Goal: Task Accomplishment & Management: Manage account settings

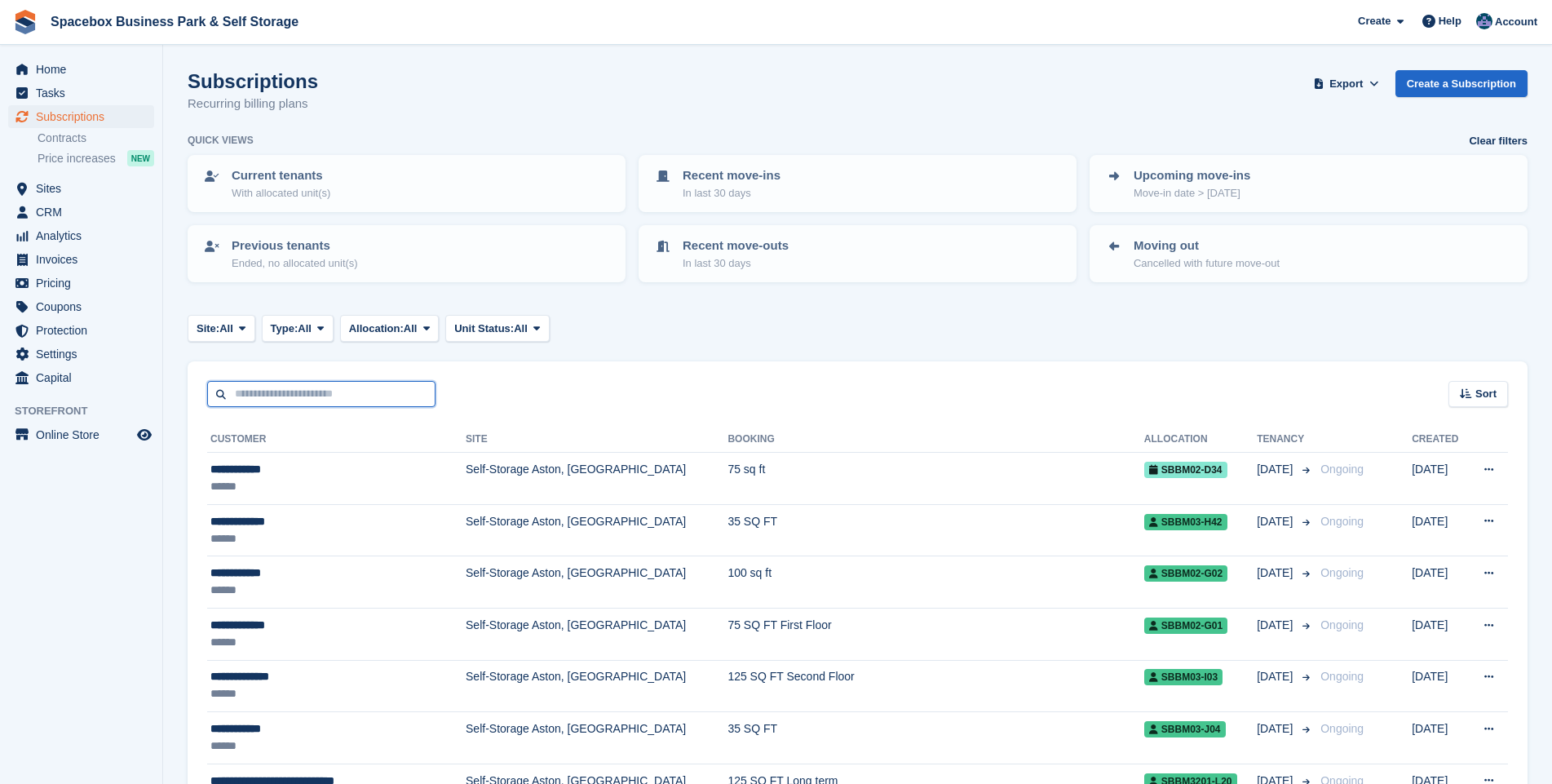
click at [262, 395] on input "text" at bounding box center [321, 393] width 228 height 27
type input "***"
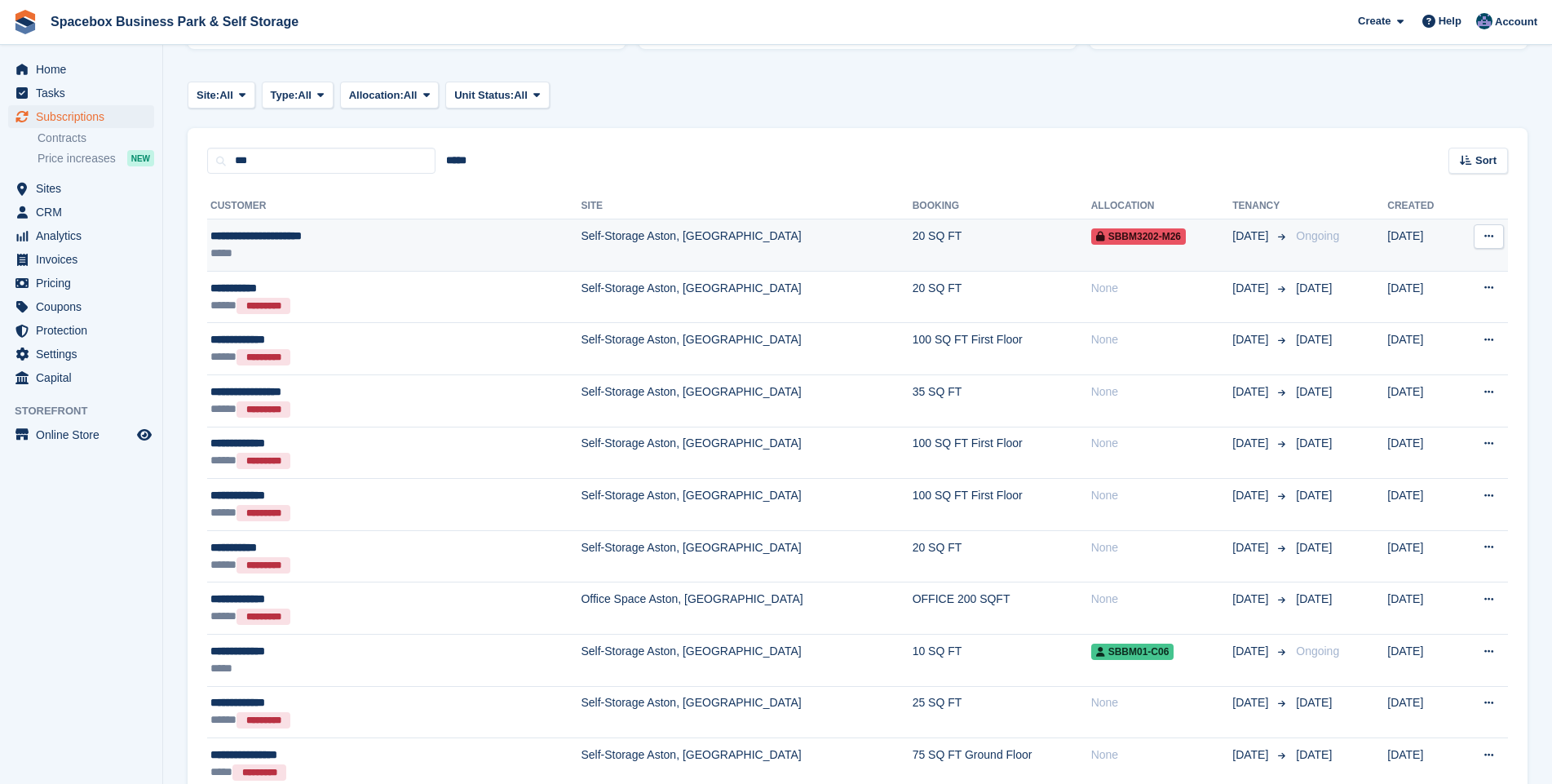
scroll to position [235, 0]
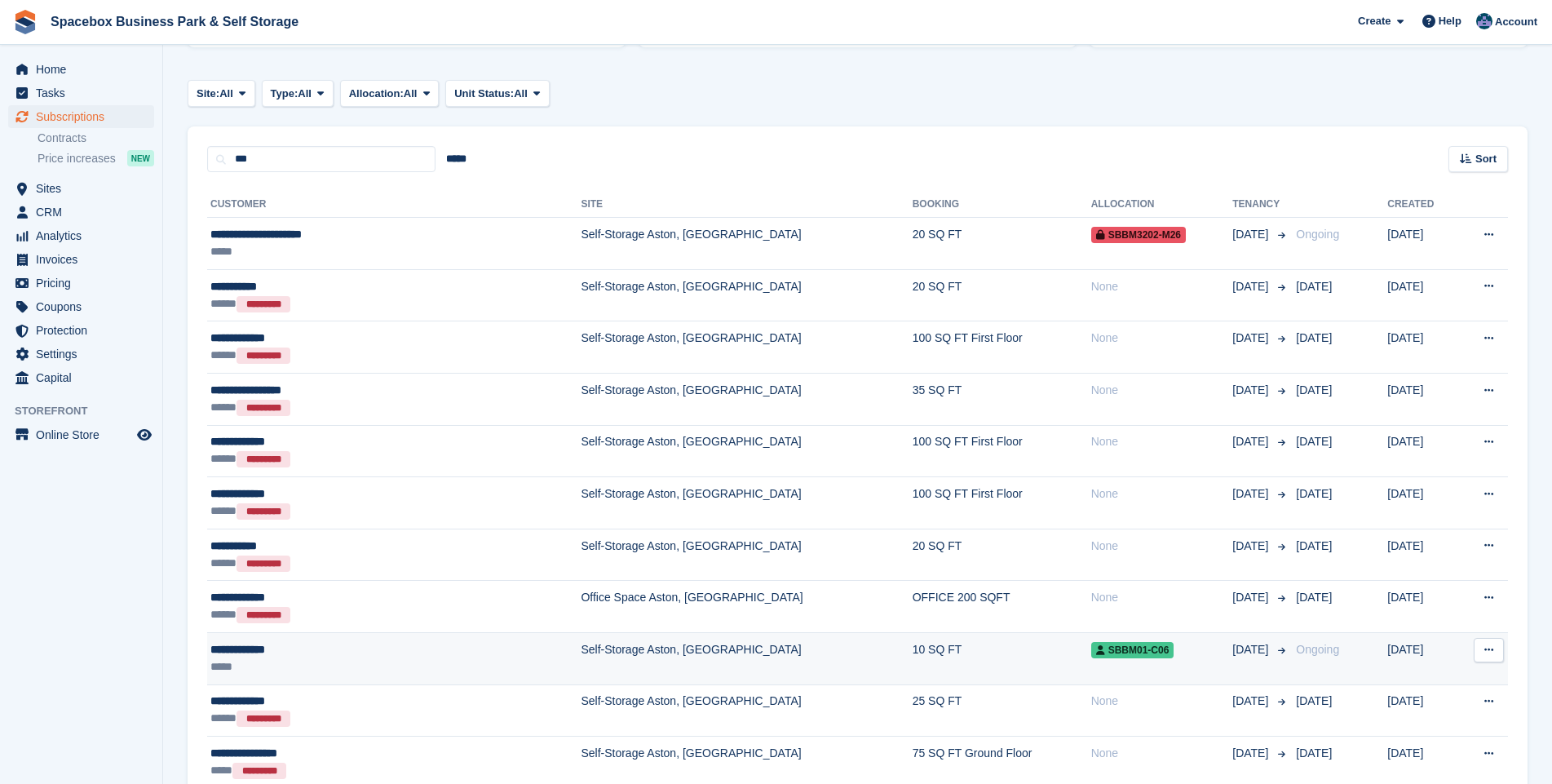
click at [581, 646] on td "Self-Storage Aston, [GEOGRAPHIC_DATA]" at bounding box center [747, 658] width 331 height 52
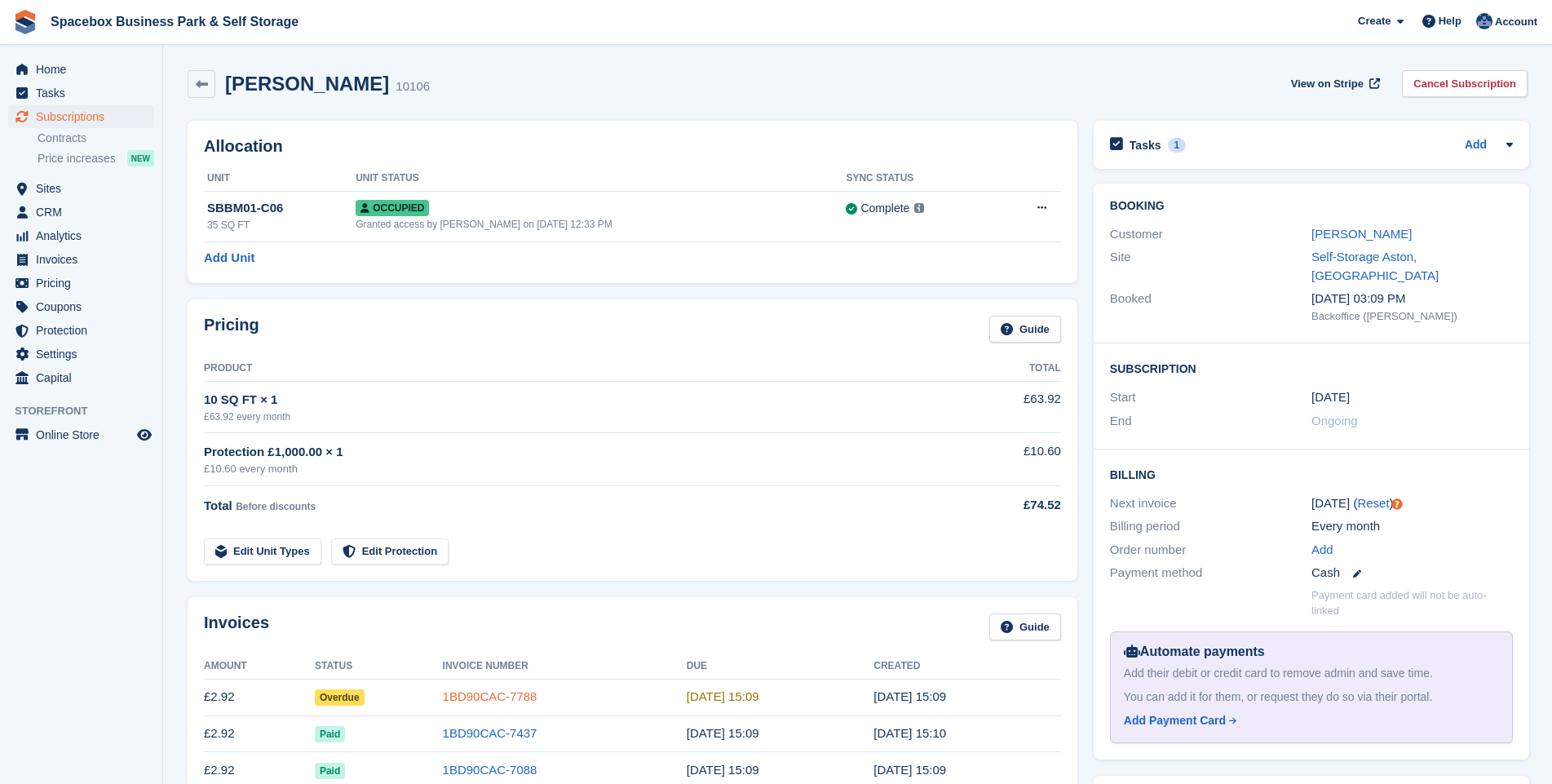
click at [454, 691] on link "1BD90CAC-7788" at bounding box center [490, 696] width 95 height 14
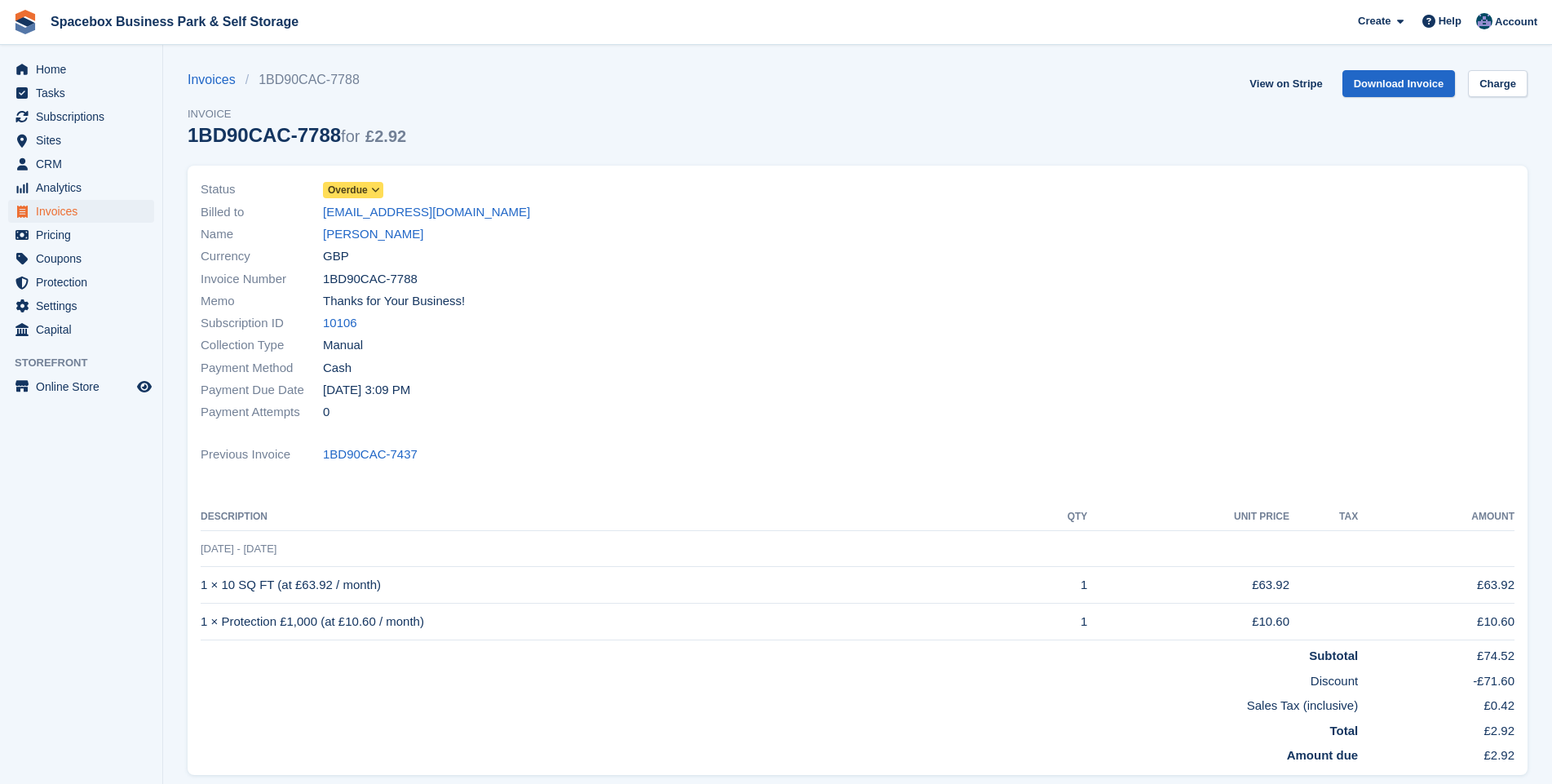
click at [373, 186] on icon at bounding box center [376, 189] width 9 height 10
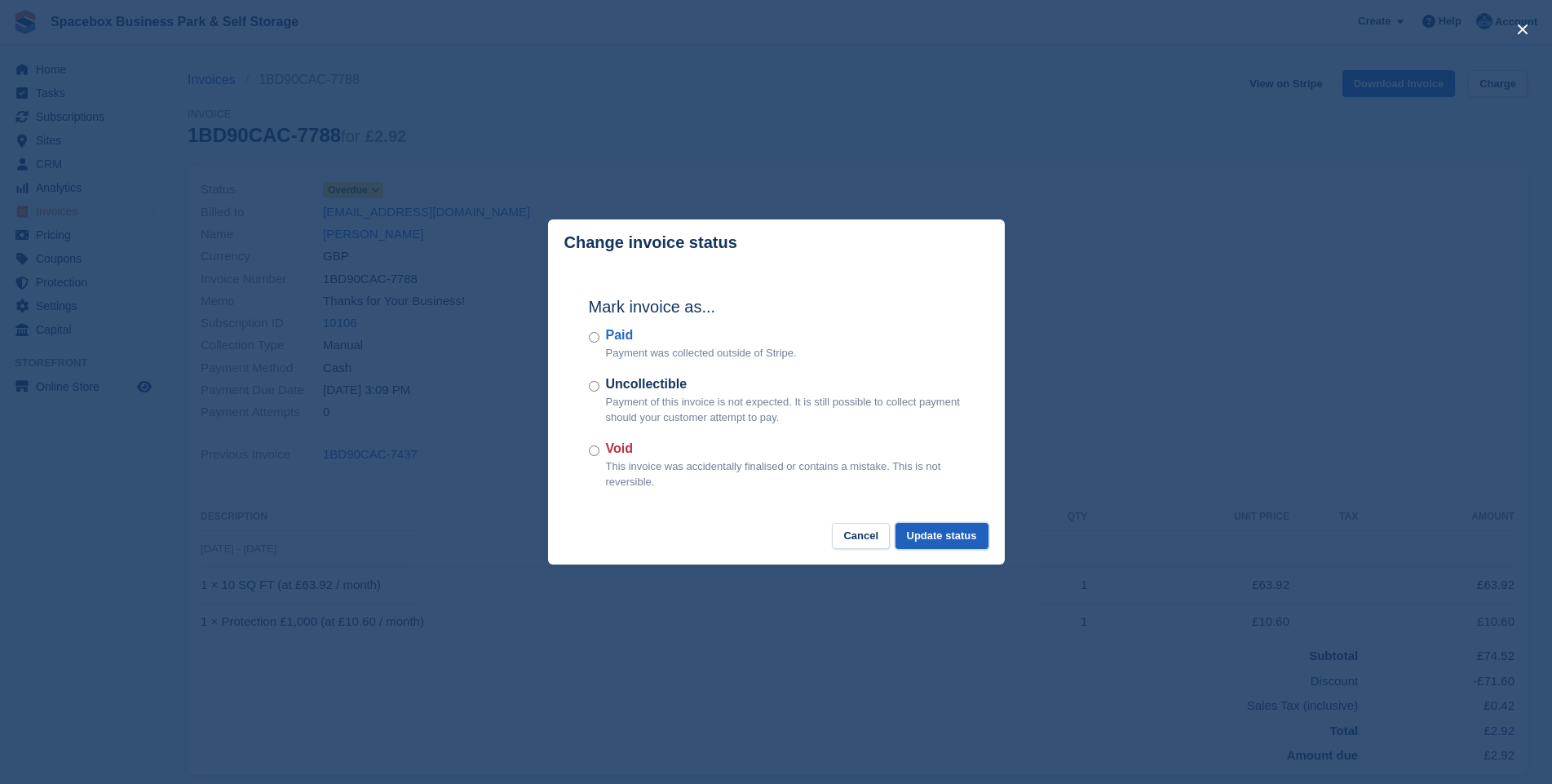
click at [943, 532] on button "Update status" at bounding box center [941, 536] width 93 height 27
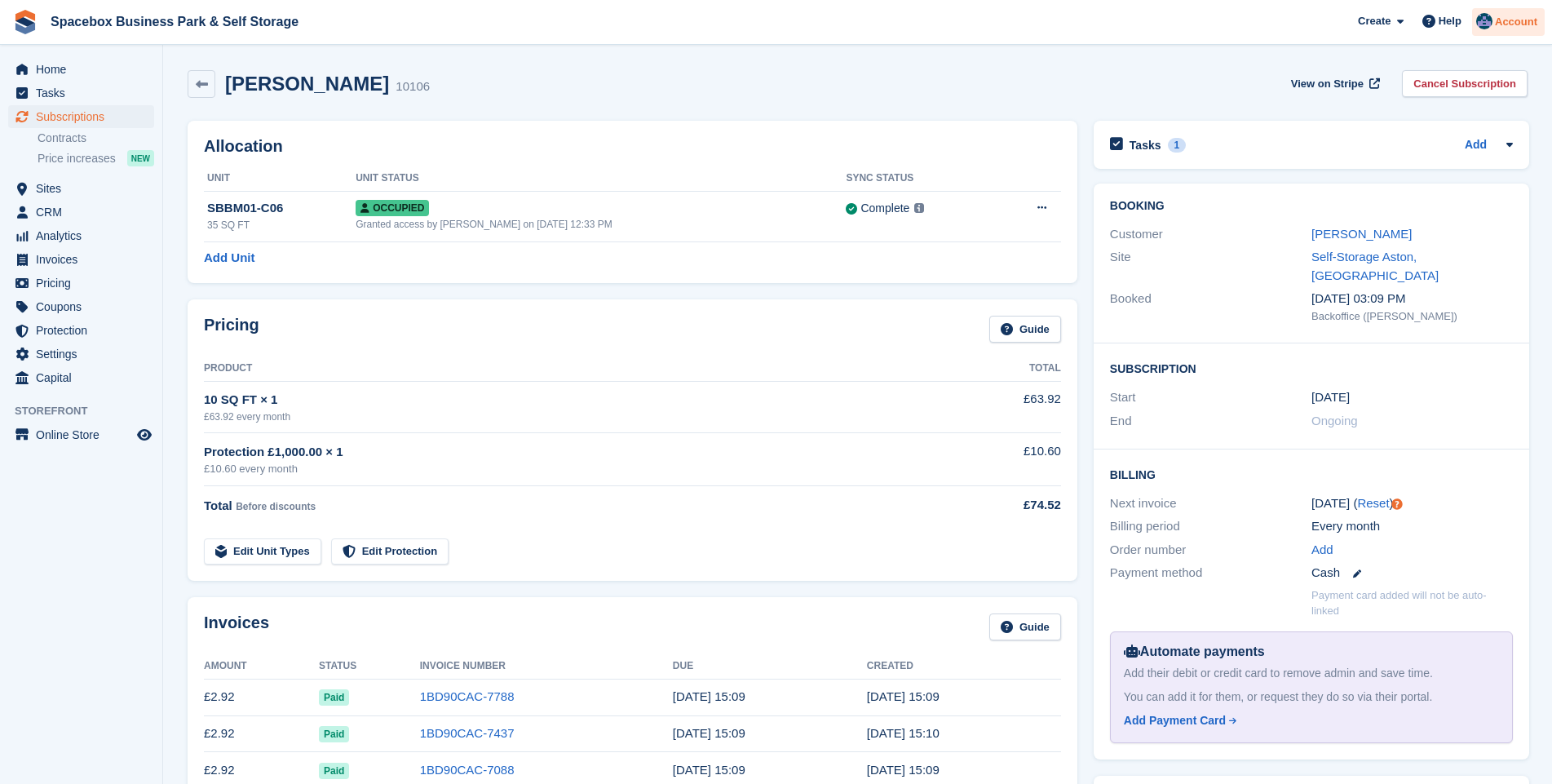
click at [1481, 17] on img at bounding box center [1485, 21] width 17 height 17
click at [62, 119] on span "Subscriptions" at bounding box center [85, 116] width 97 height 23
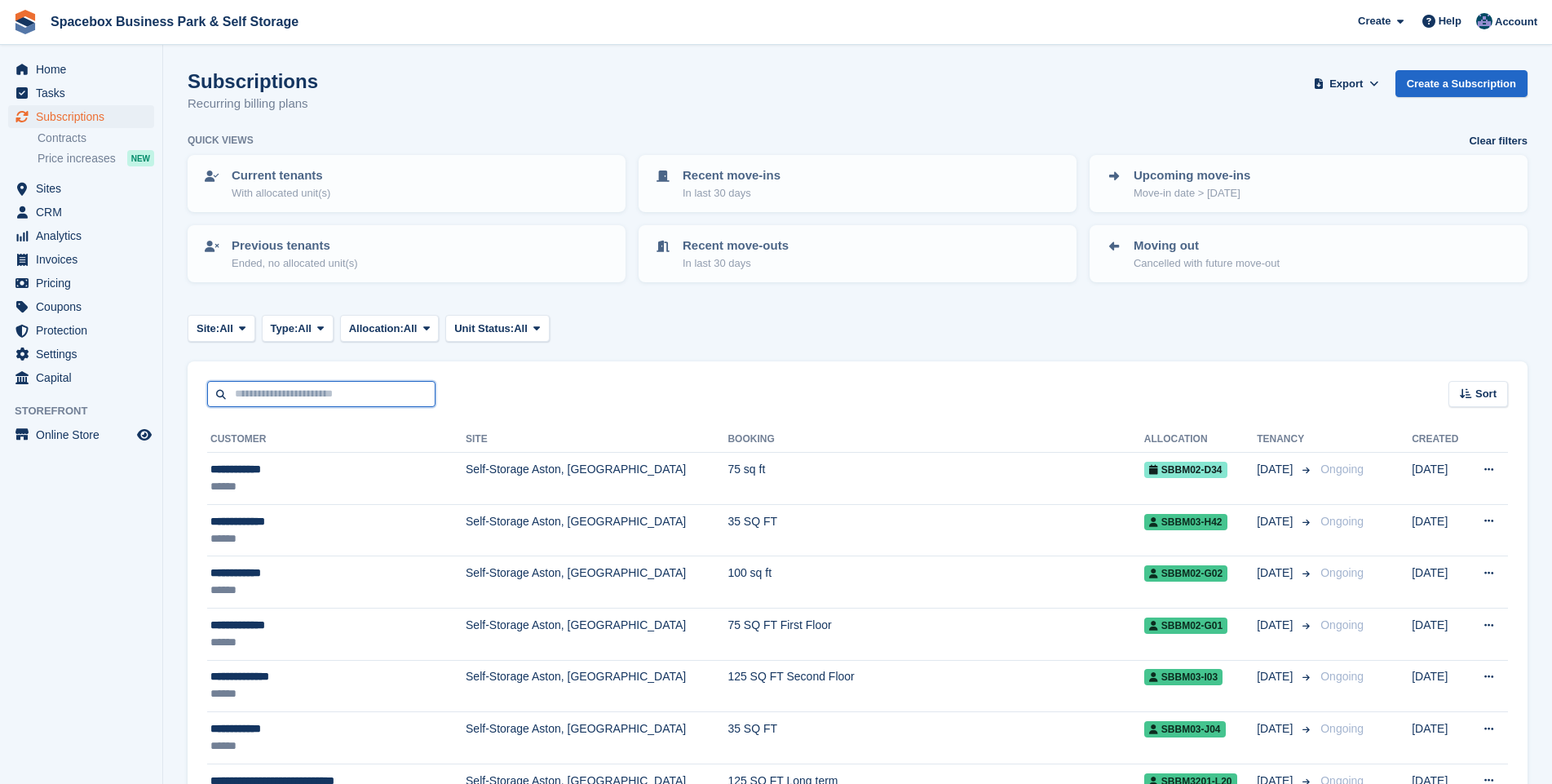
click at [305, 392] on input "text" at bounding box center [321, 393] width 228 height 27
type input "******"
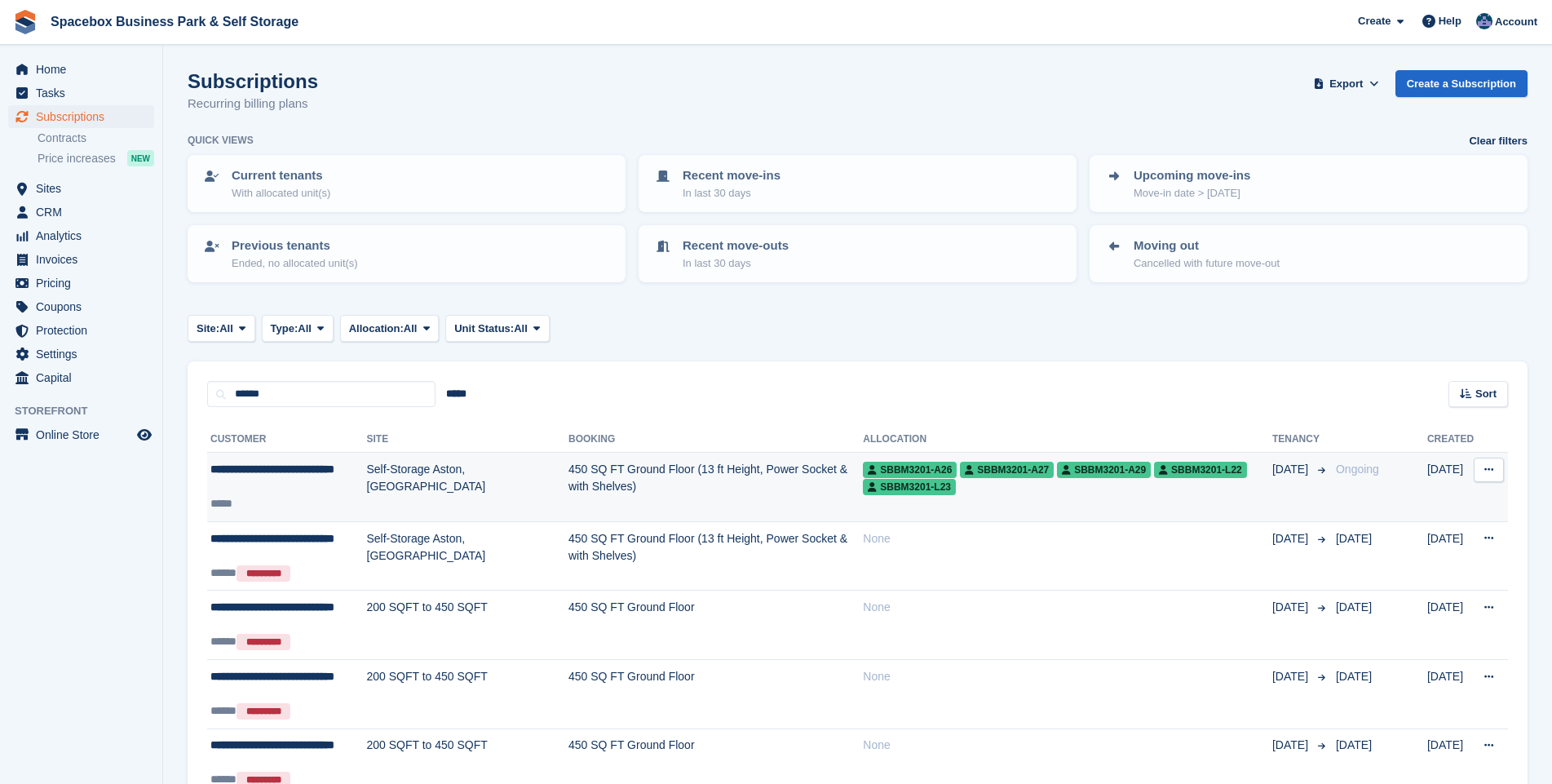
click at [404, 469] on td "Self-Storage Aston, [GEOGRAPHIC_DATA]" at bounding box center [467, 486] width 201 height 69
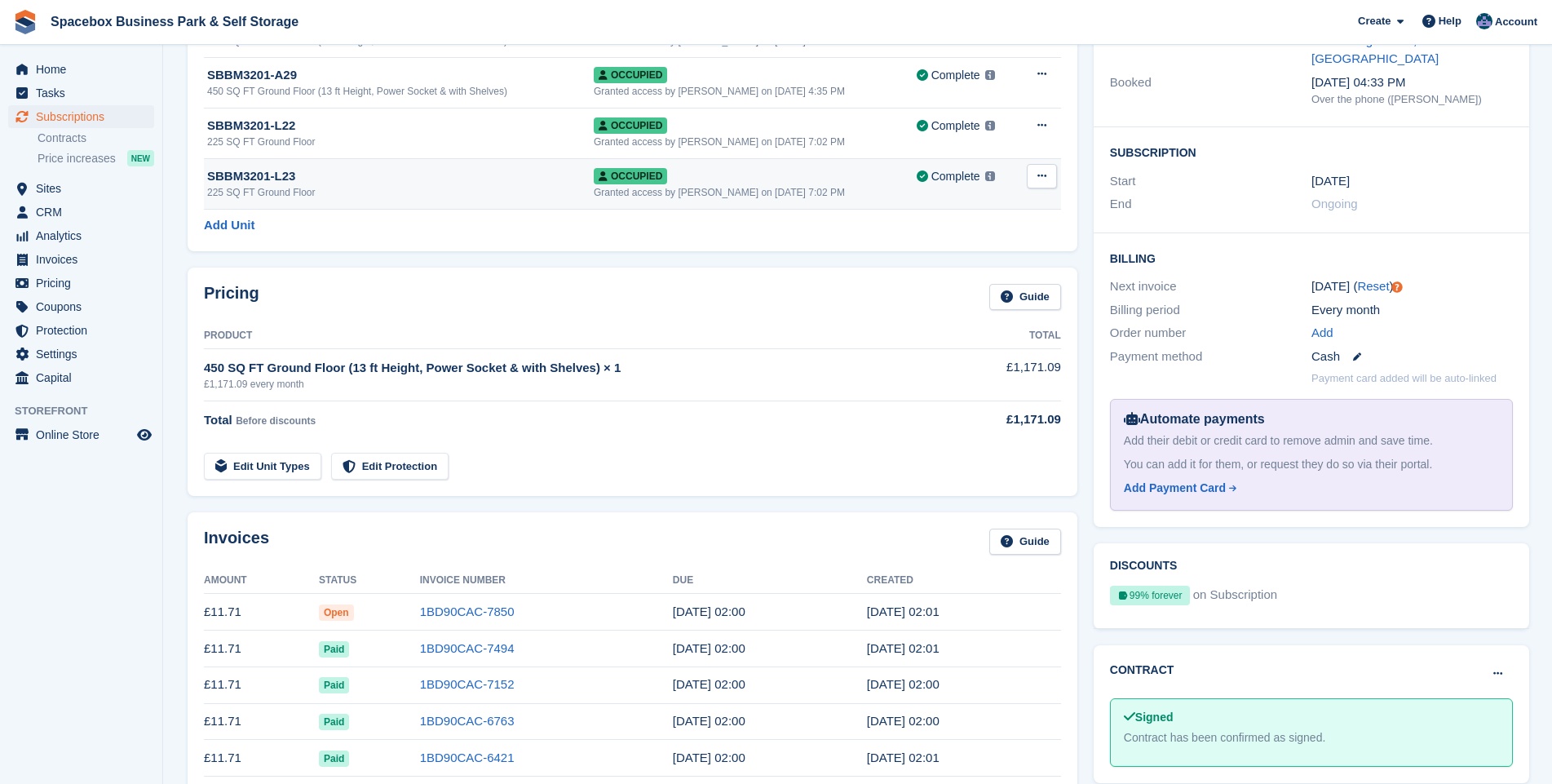
scroll to position [352, 0]
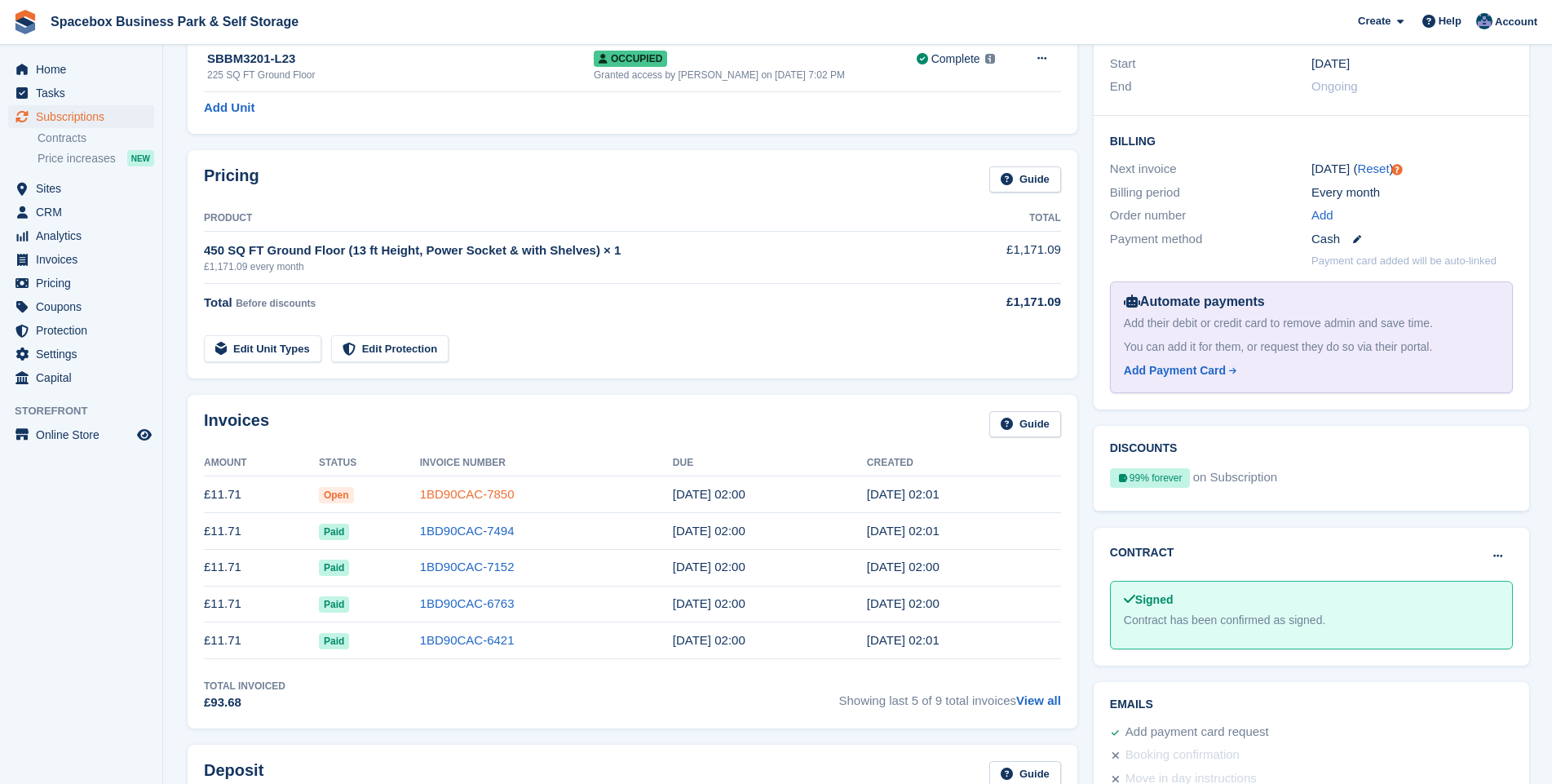
click at [454, 499] on link "1BD90CAC-7850" at bounding box center [467, 494] width 95 height 14
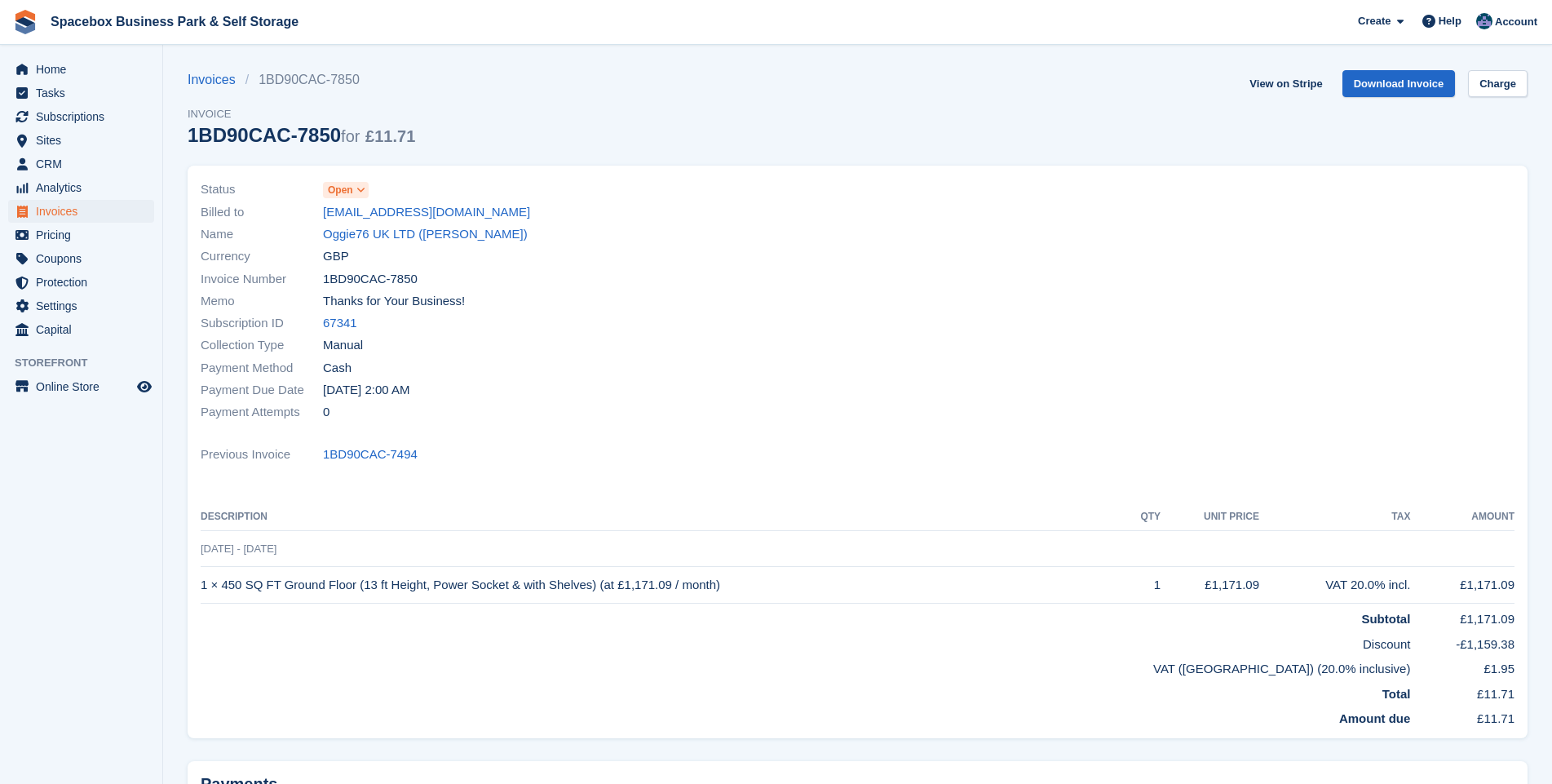
click at [364, 188] on icon at bounding box center [361, 189] width 9 height 10
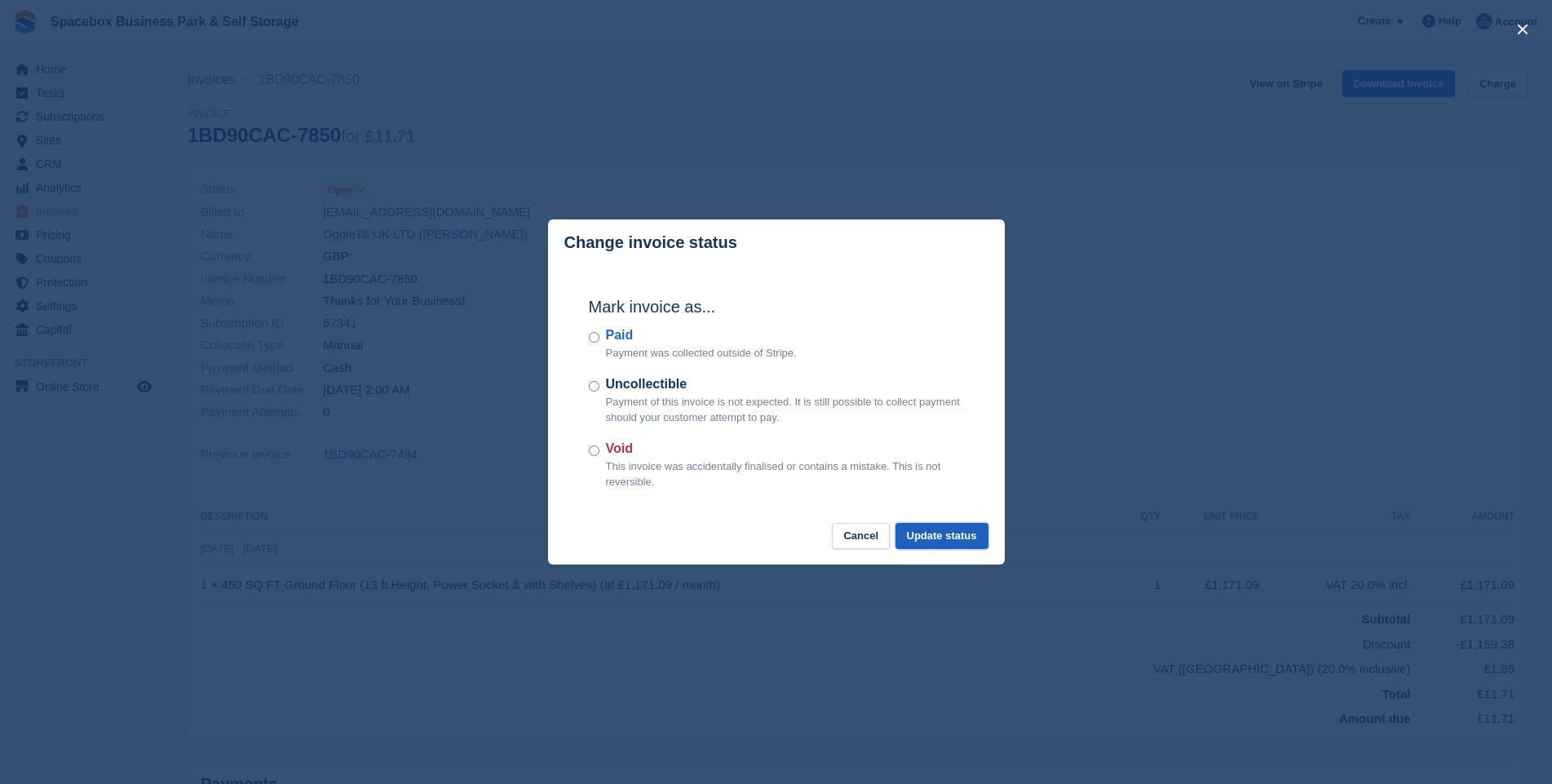
click at [937, 536] on button "Update status" at bounding box center [941, 536] width 93 height 27
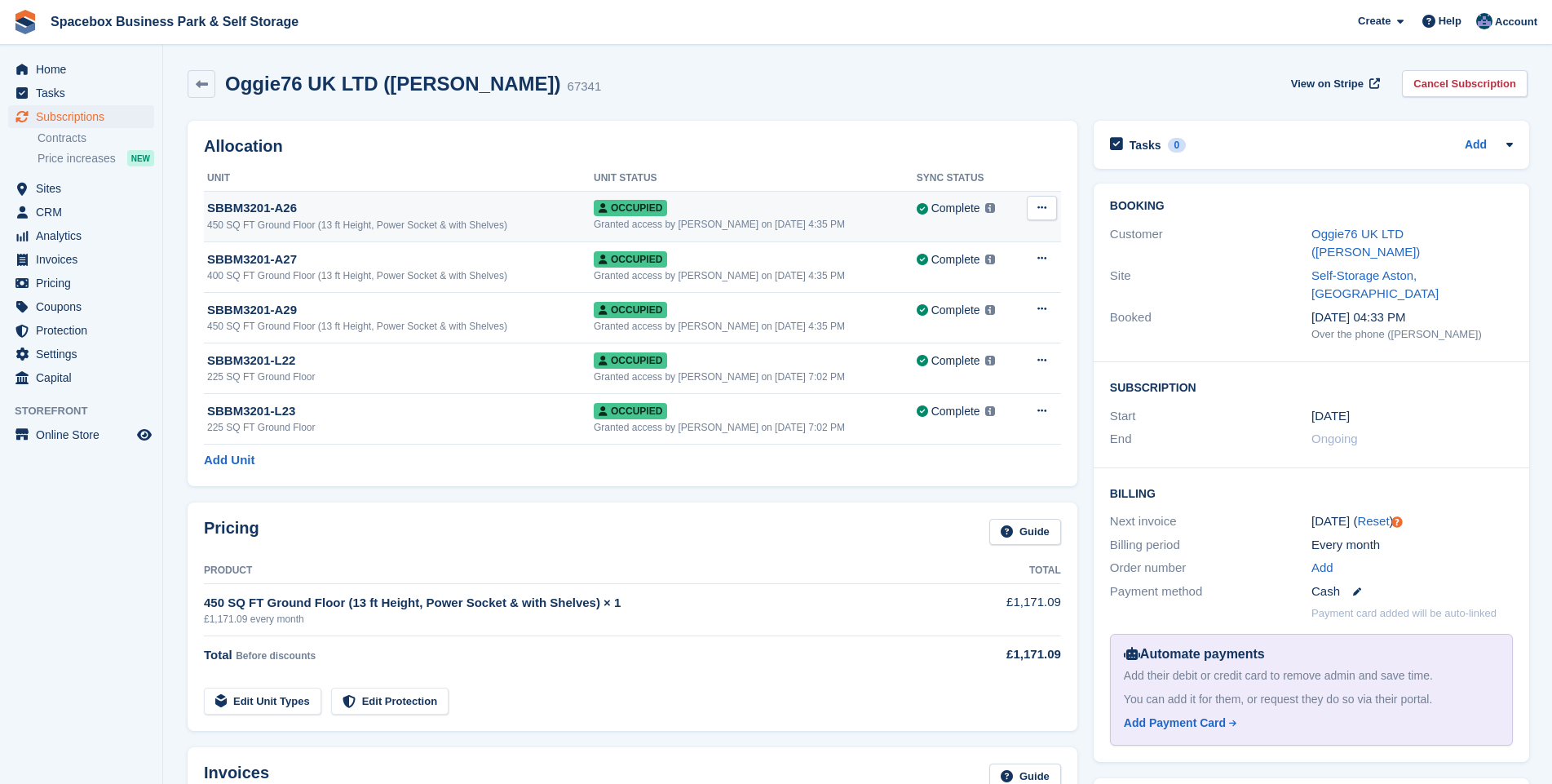
click at [338, 222] on div "450 SQ FT Ground Floor (13 ft Height, Power Socket & with Shelves)" at bounding box center [400, 225] width 387 height 15
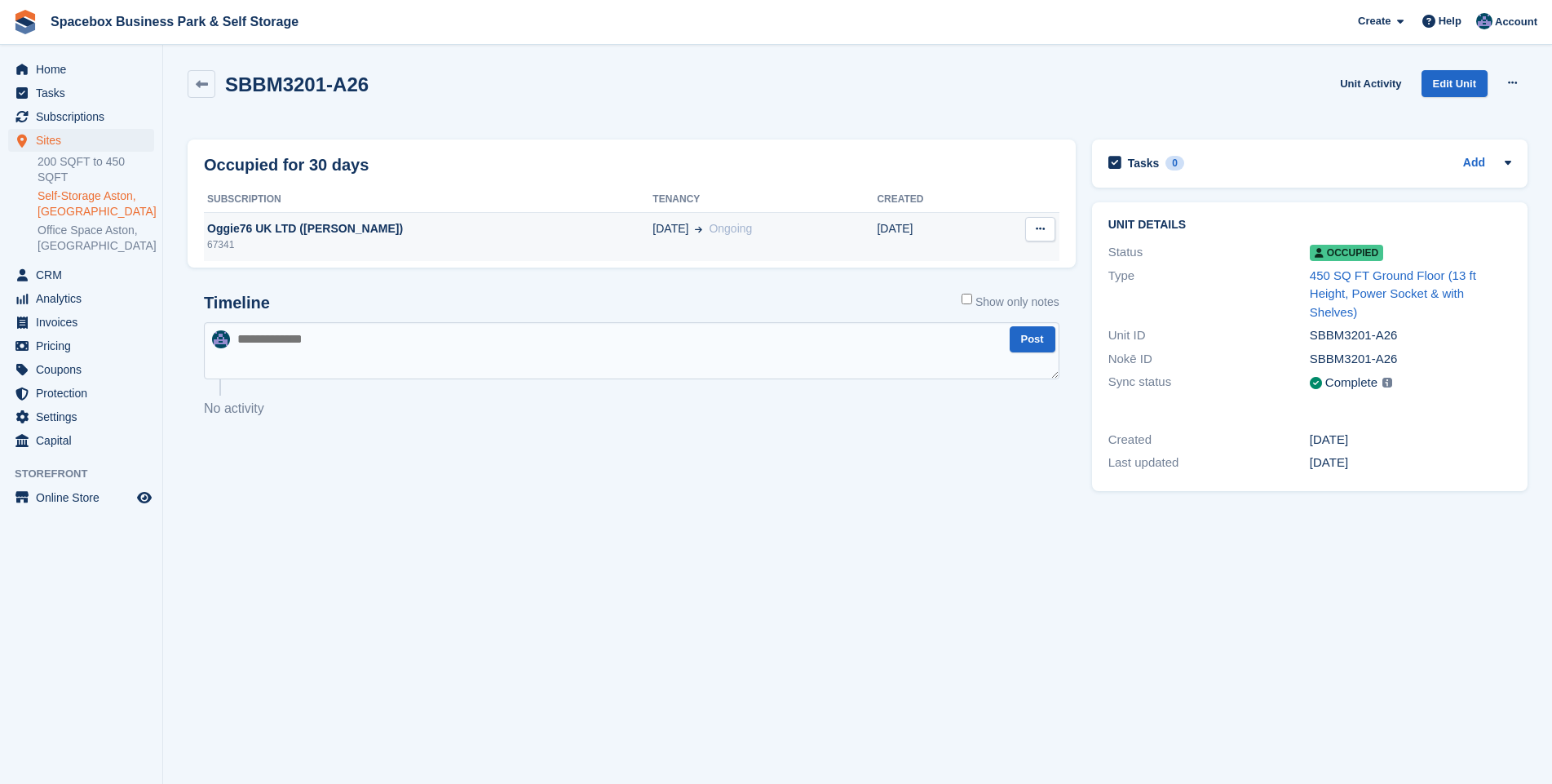
click at [257, 235] on div "Oggie76 UK LTD ([PERSON_NAME])" at bounding box center [428, 229] width 449 height 17
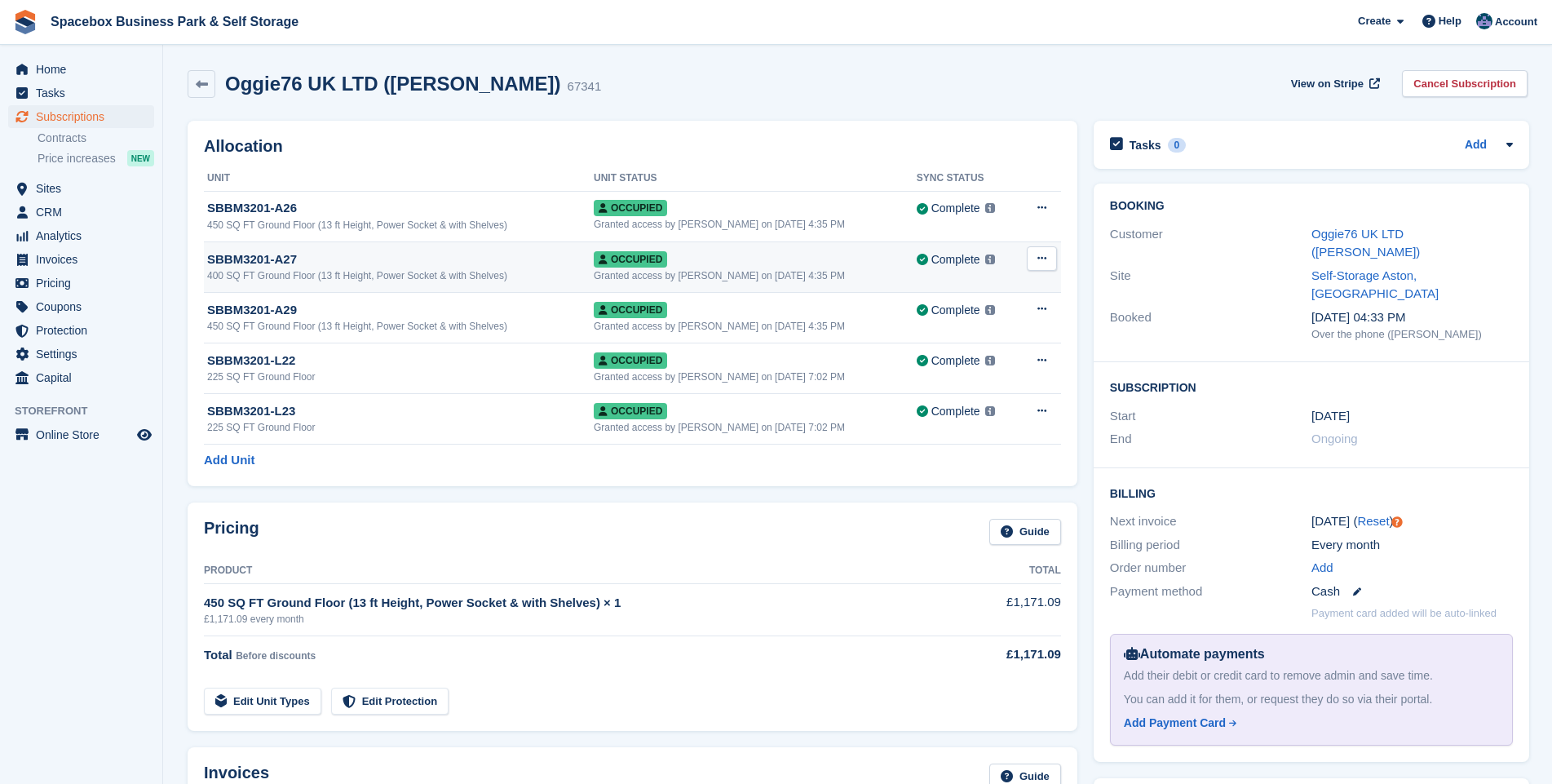
click at [300, 264] on div "SBBM3201-A27" at bounding box center [400, 259] width 387 height 18
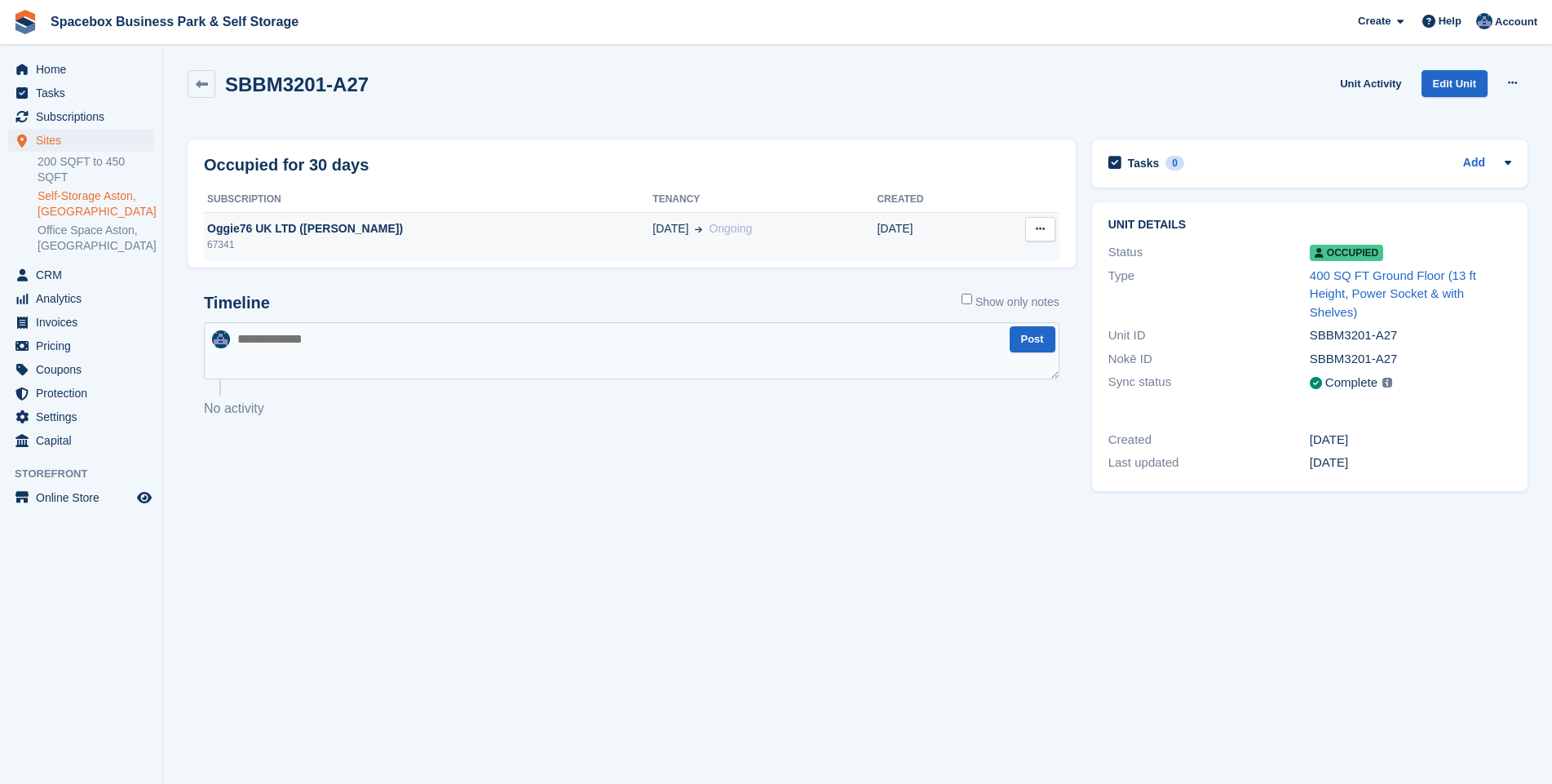
click at [269, 233] on div "Oggie76 UK LTD ([PERSON_NAME])" at bounding box center [428, 229] width 449 height 17
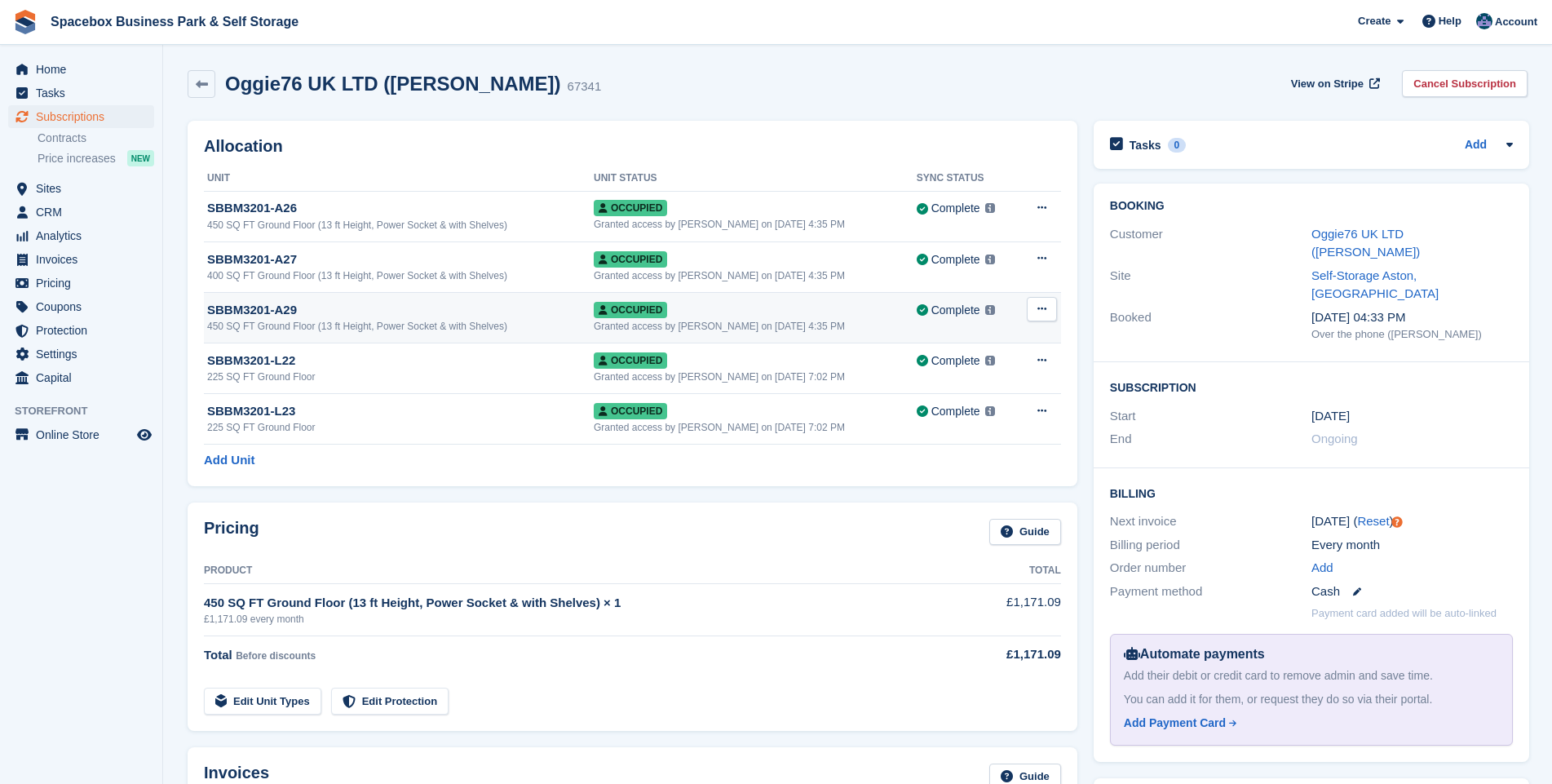
click at [249, 312] on div "SBBM3201-A29" at bounding box center [400, 310] width 387 height 18
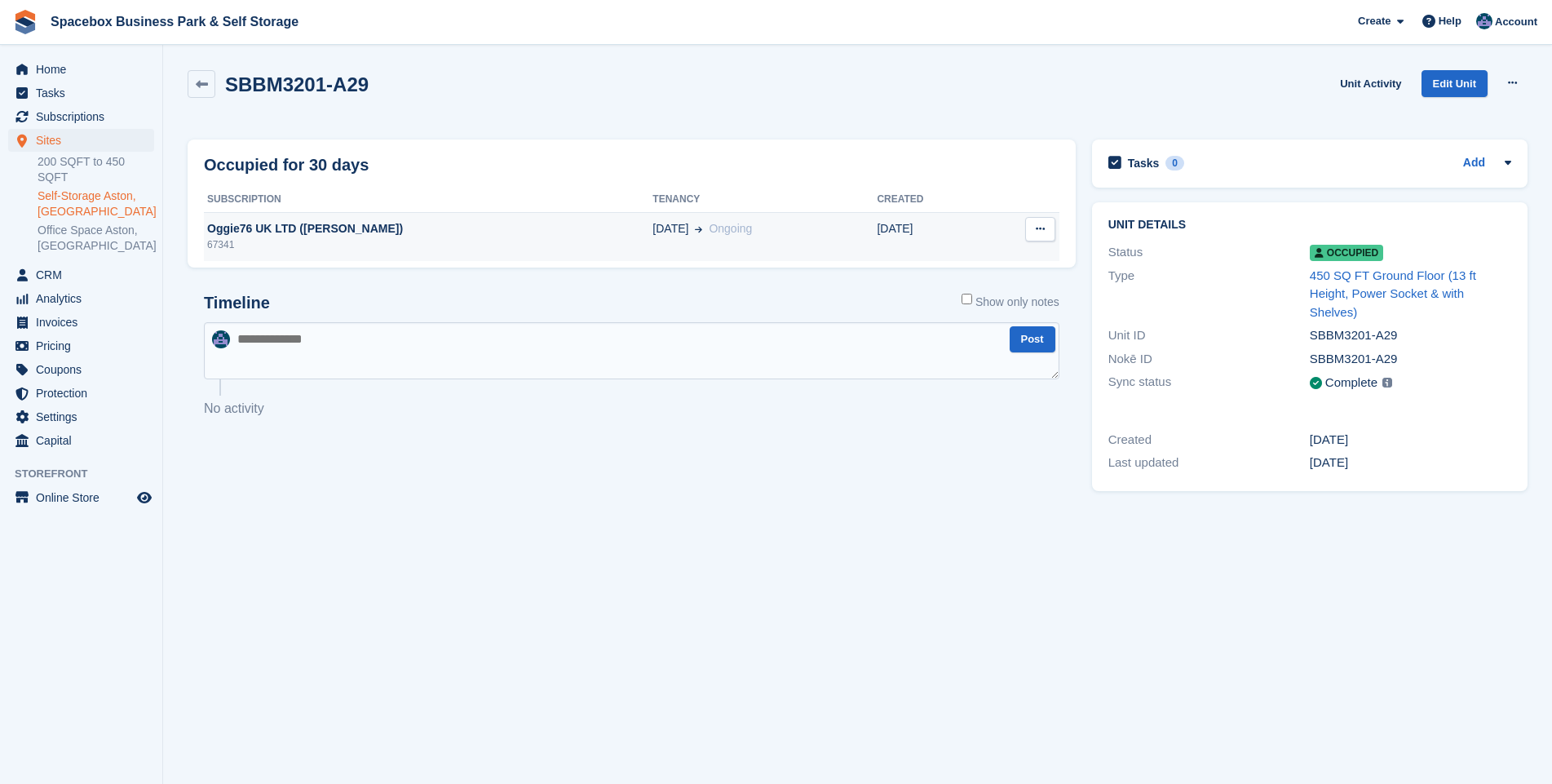
click at [280, 222] on div "Oggie76 UK LTD ([PERSON_NAME])" at bounding box center [428, 229] width 449 height 17
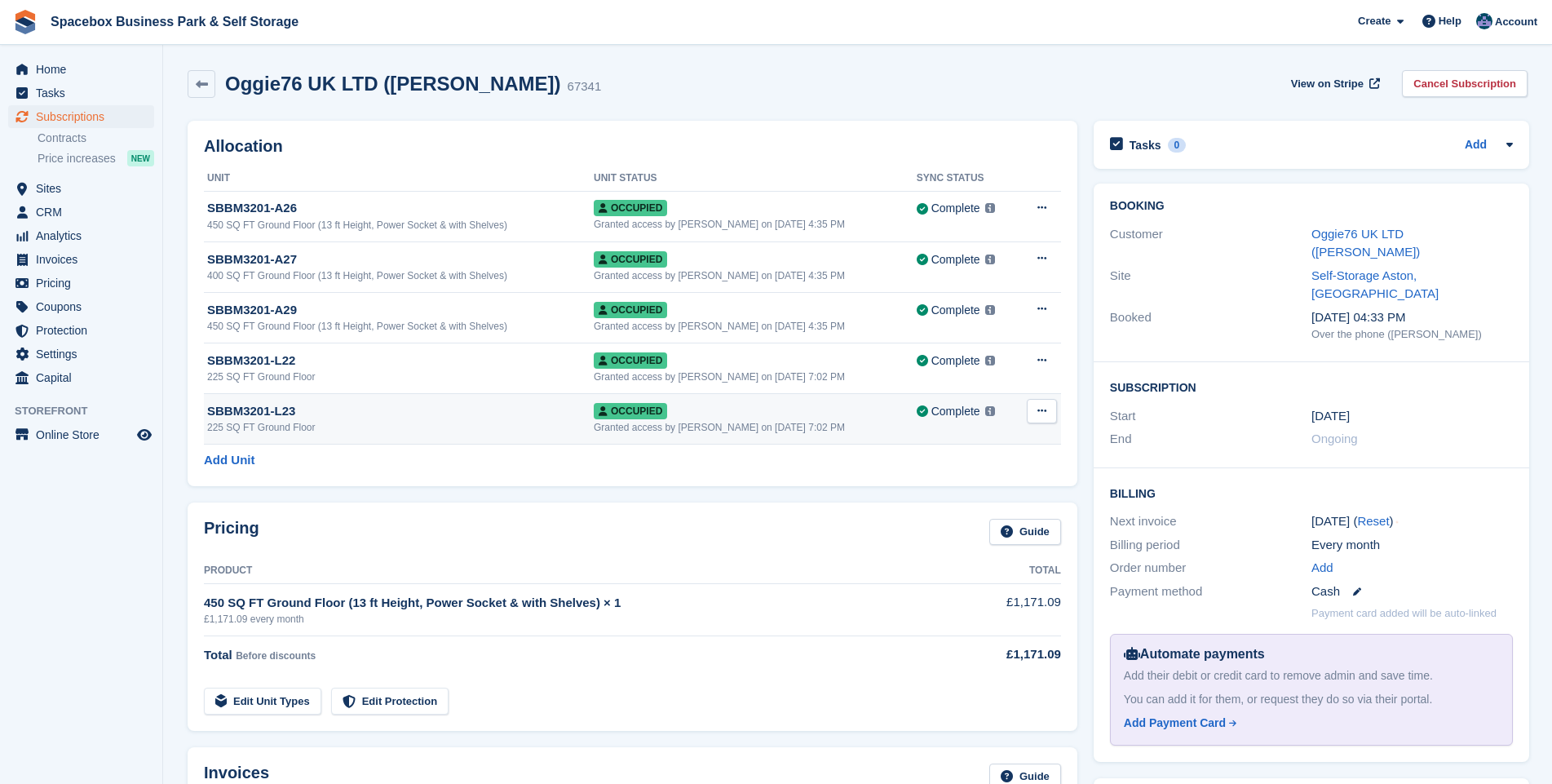
click at [622, 421] on div "Granted access by [PERSON_NAME] on [DATE] 7:02 PM" at bounding box center [755, 427] width 323 height 15
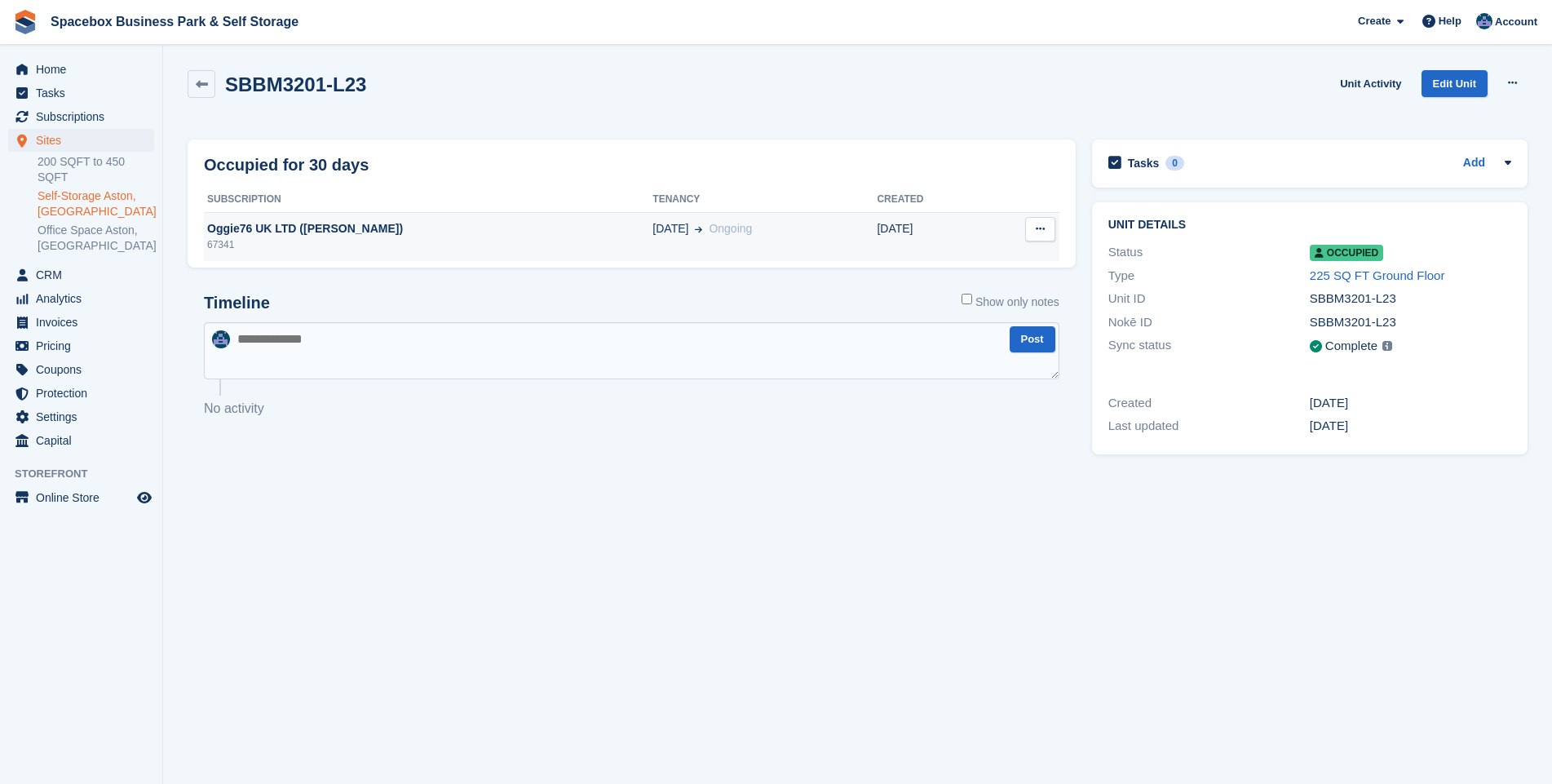
click at [302, 231] on div "Oggie76 UK LTD (Sheraz Hassan)" at bounding box center [428, 229] width 449 height 17
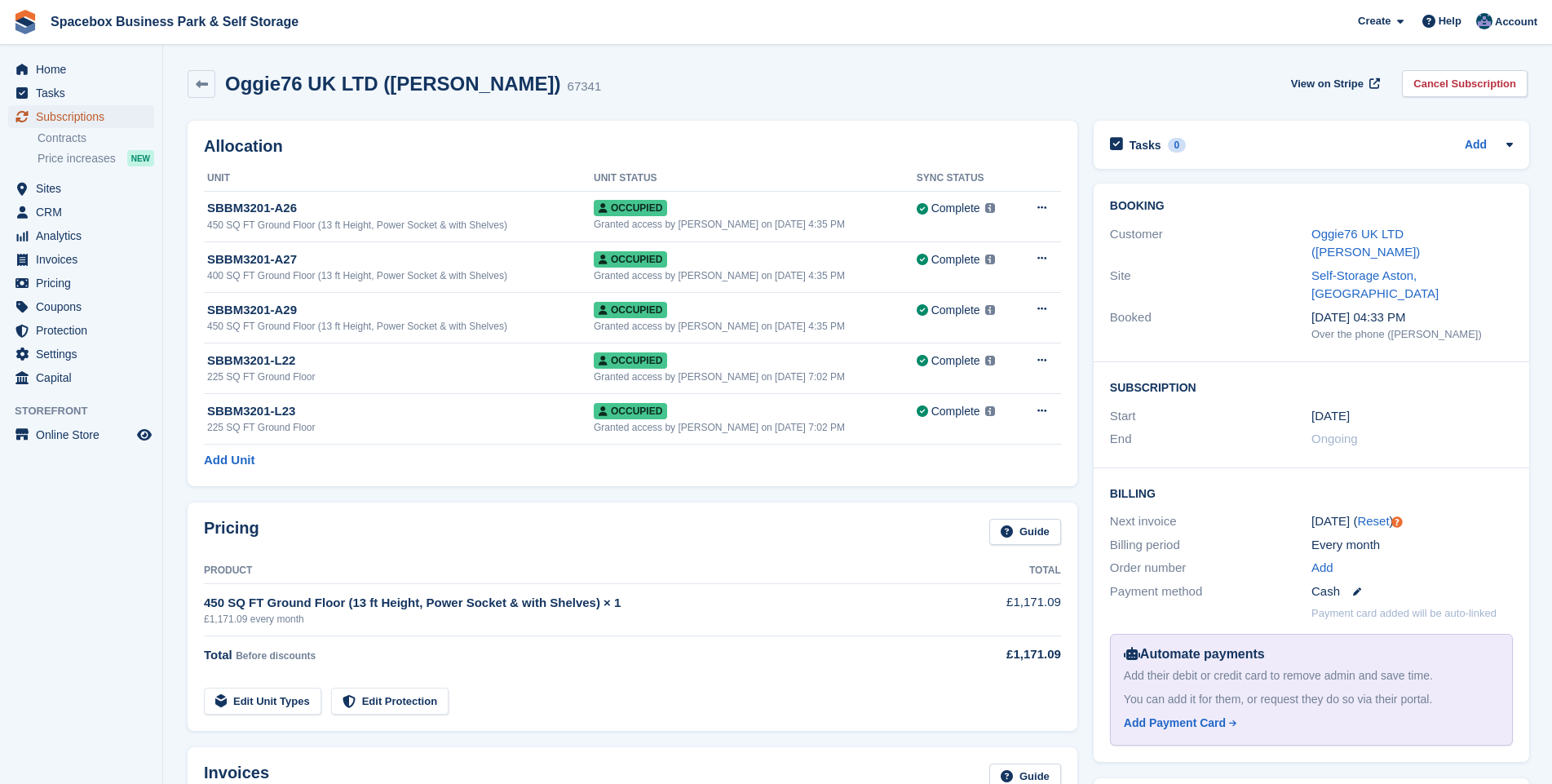
click at [72, 114] on span "Subscriptions" at bounding box center [85, 116] width 97 height 23
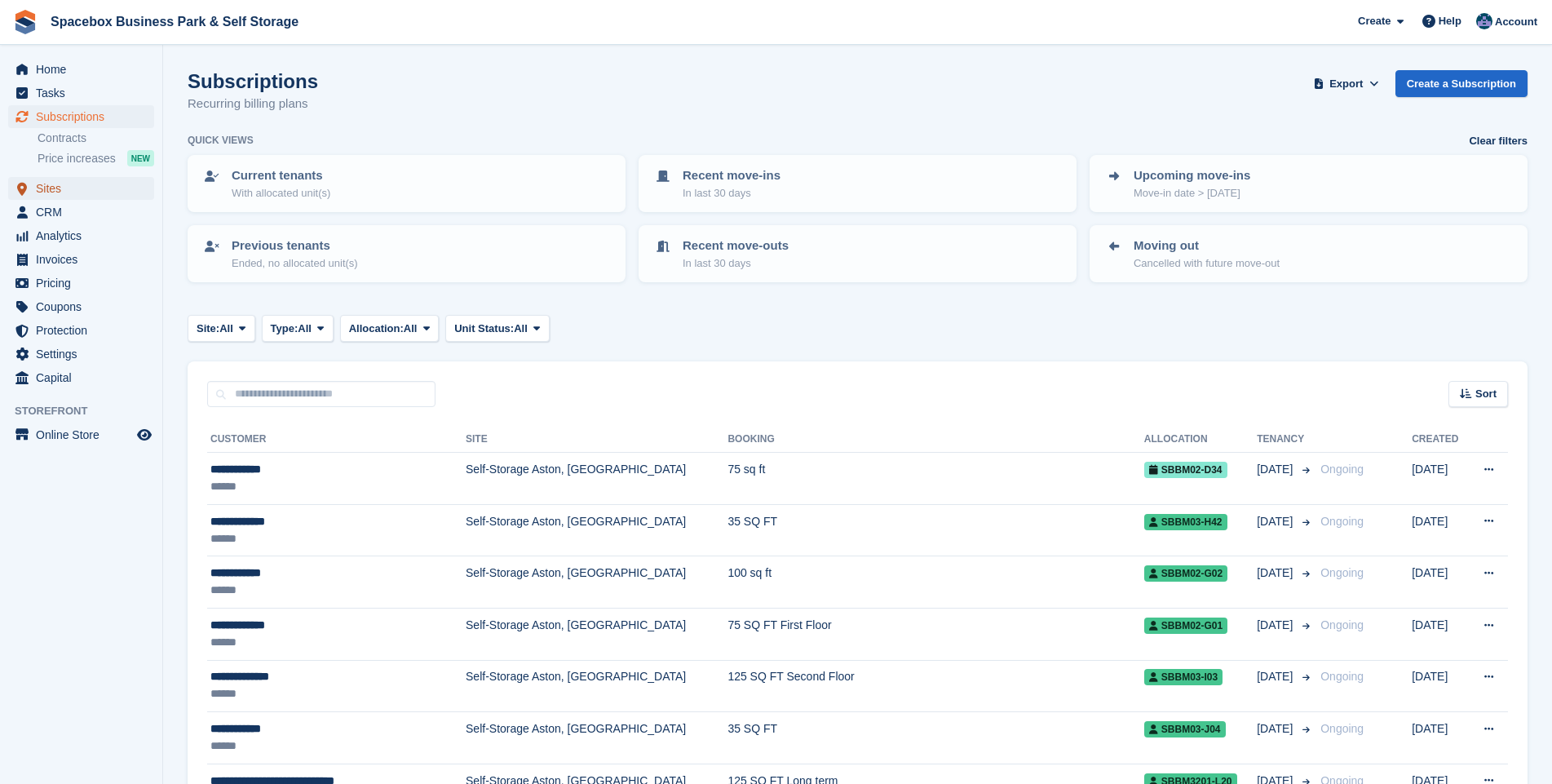
click at [51, 187] on span "Sites" at bounding box center [85, 188] width 97 height 23
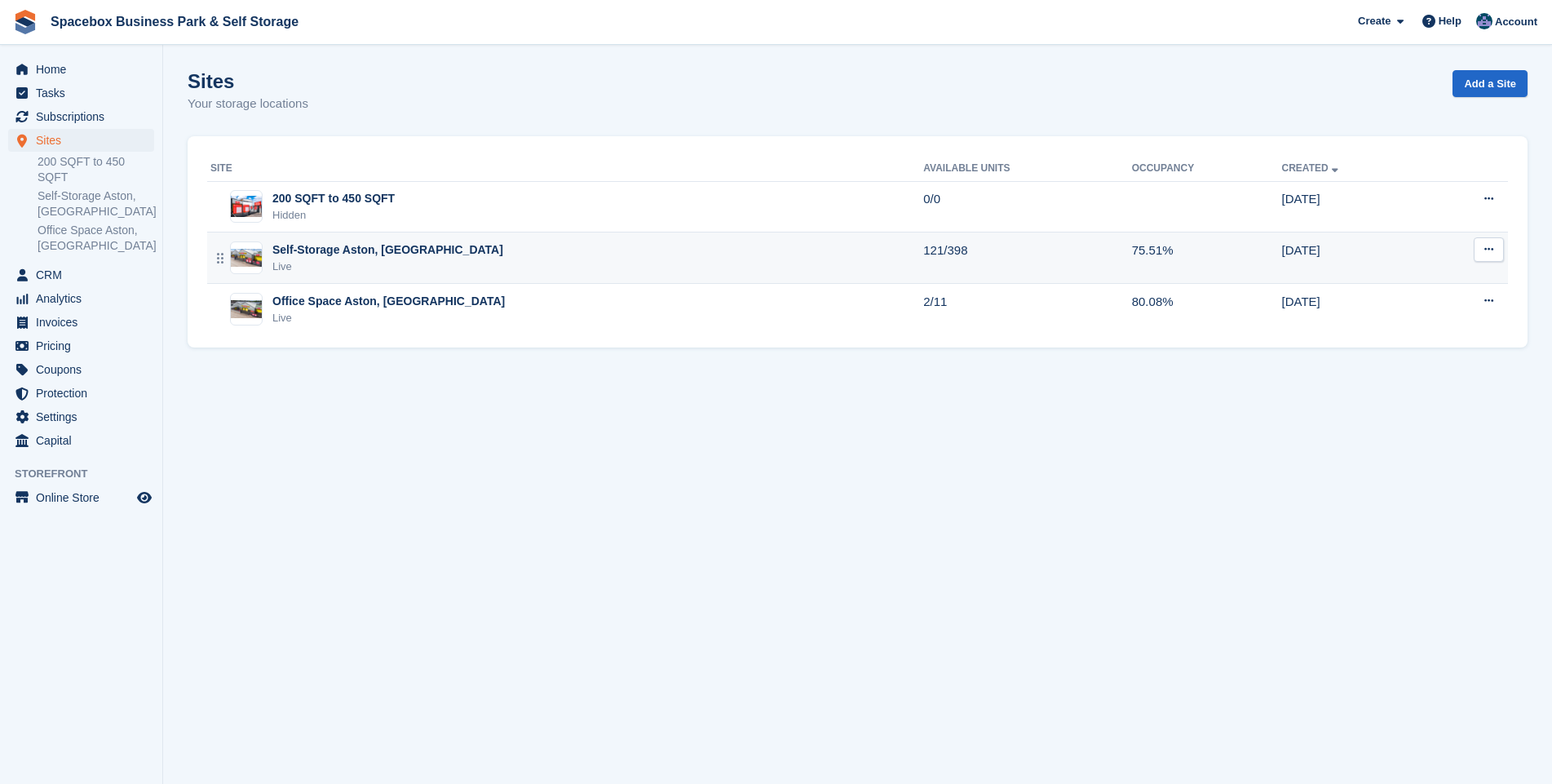
click at [345, 257] on div "Self-Storage Aston, Birmingham Live" at bounding box center [387, 258] width 231 height 33
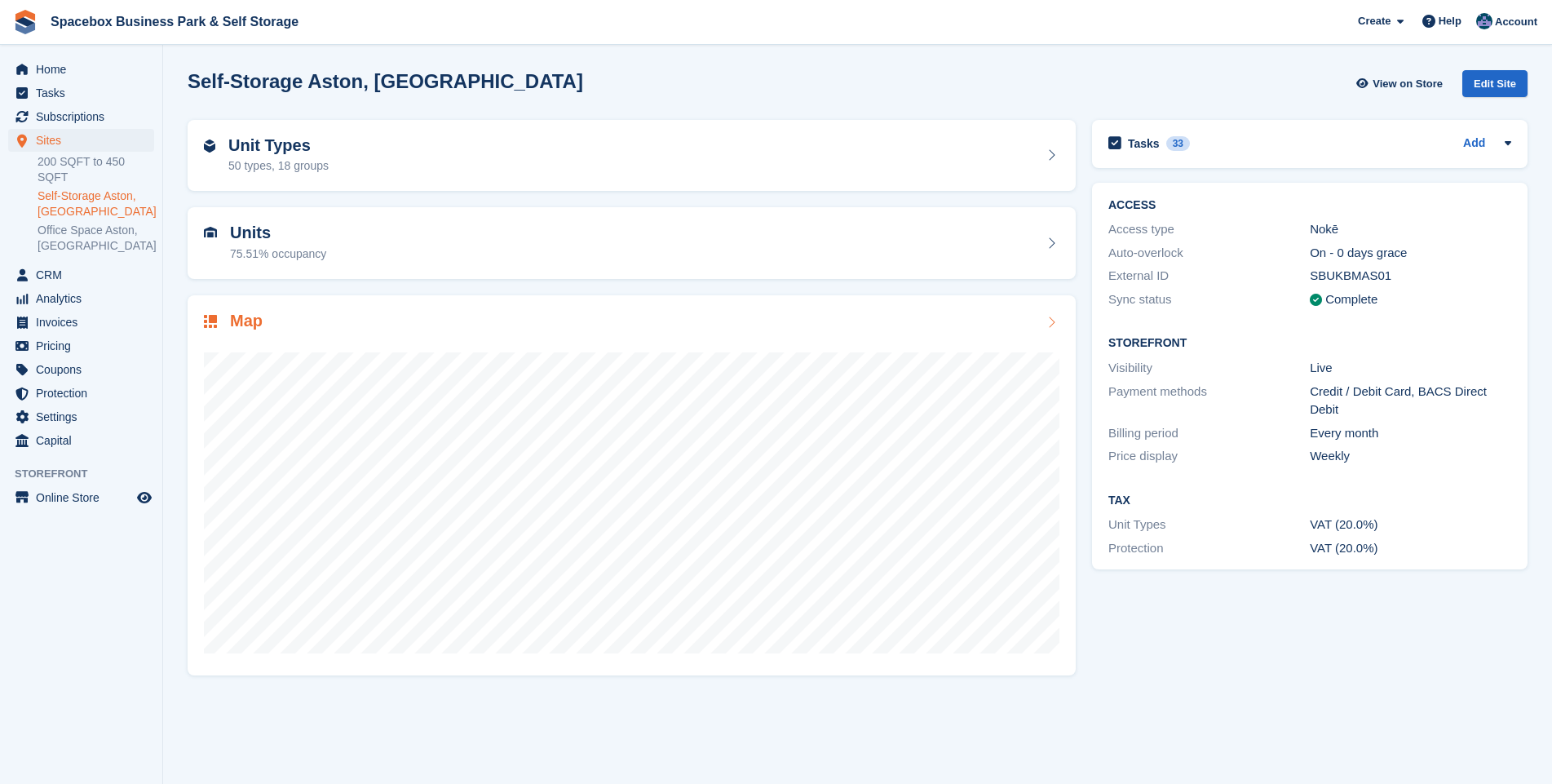
click at [298, 249] on div "75.51% occupancy" at bounding box center [278, 254] width 97 height 17
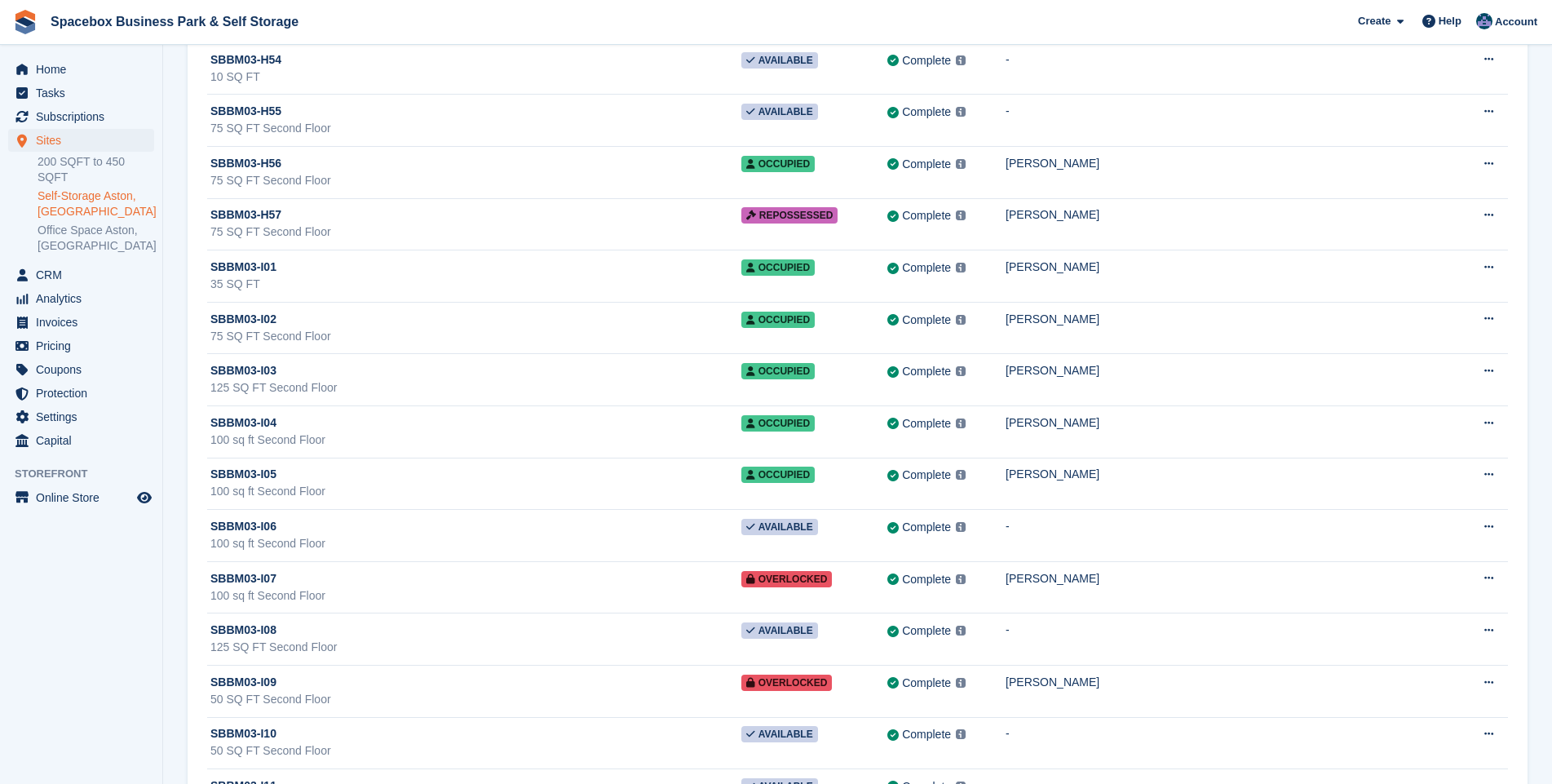
scroll to position [11872, 0]
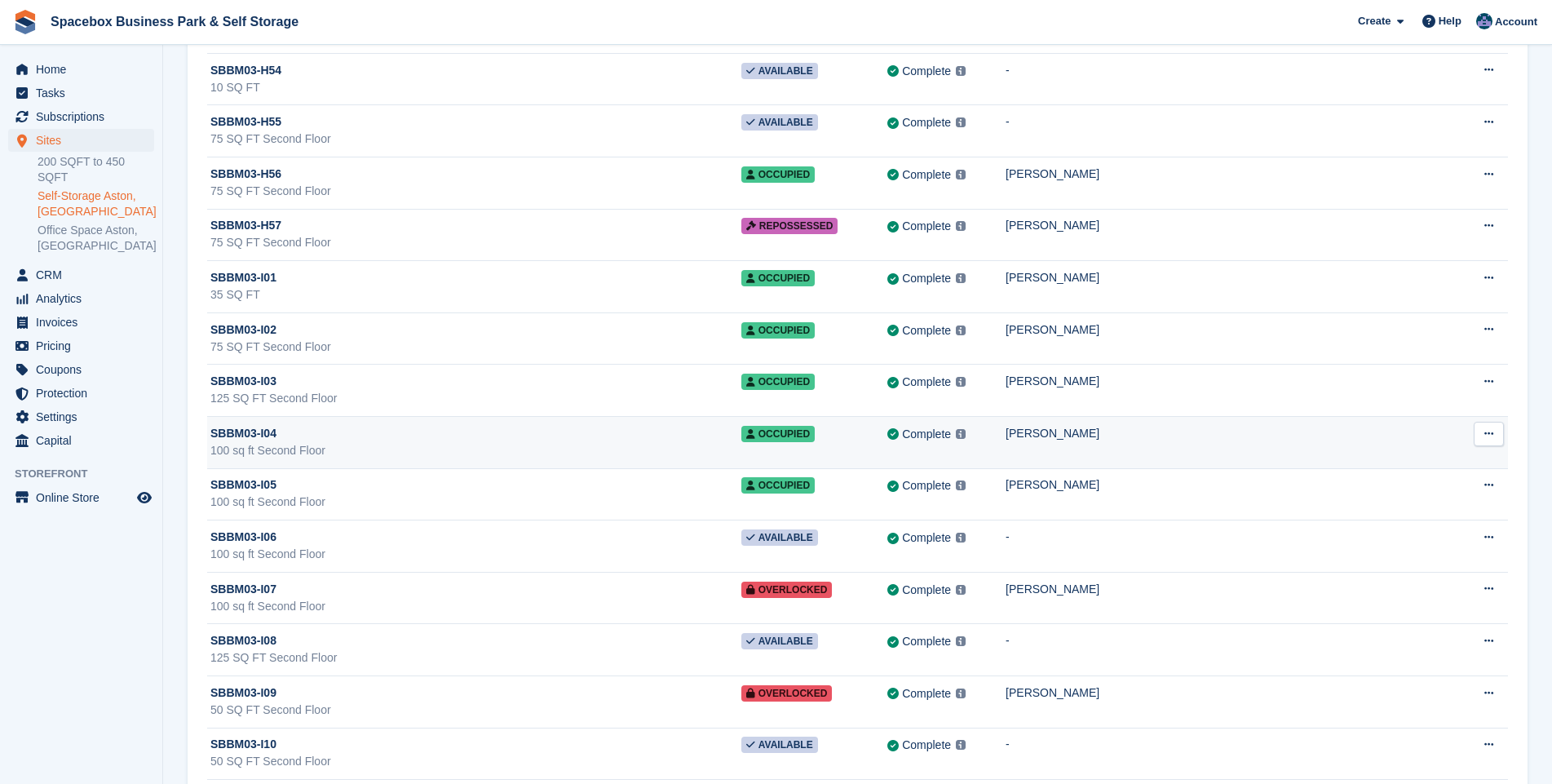
click at [652, 448] on div "100 sq ft Second Floor" at bounding box center [476, 450] width 531 height 17
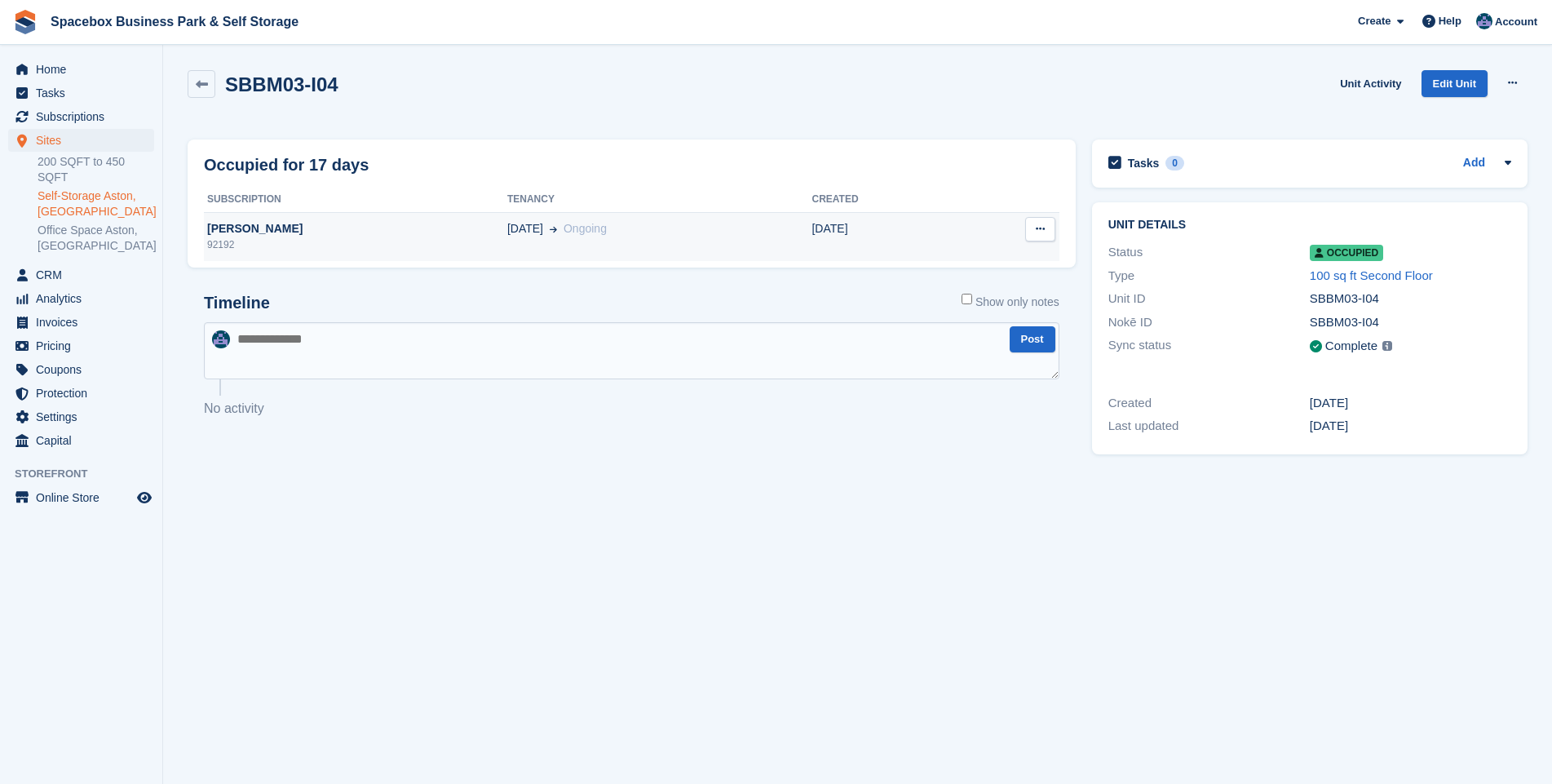
click at [378, 244] on div "92192" at bounding box center [356, 244] width 303 height 15
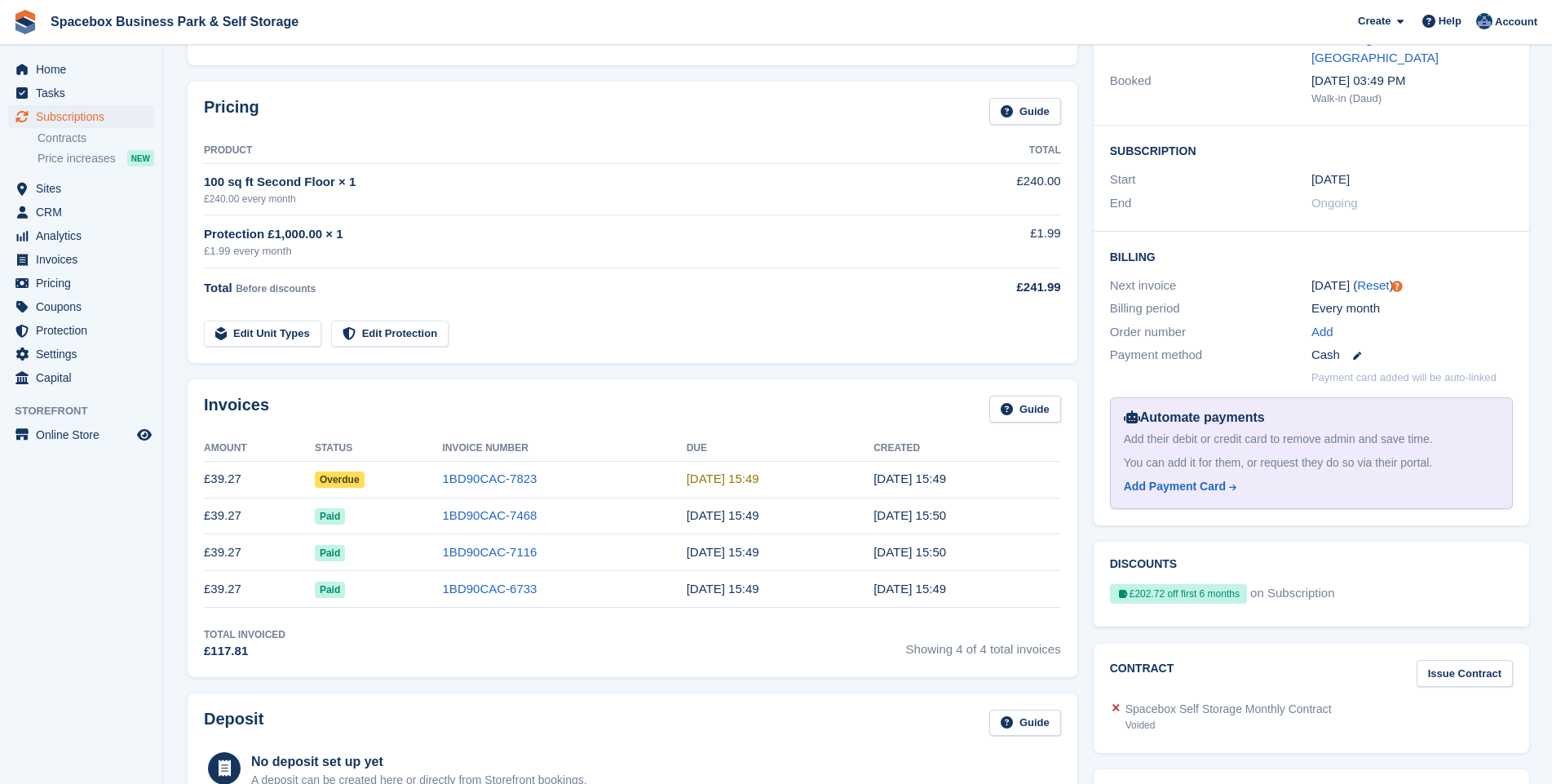
scroll to position [235, 0]
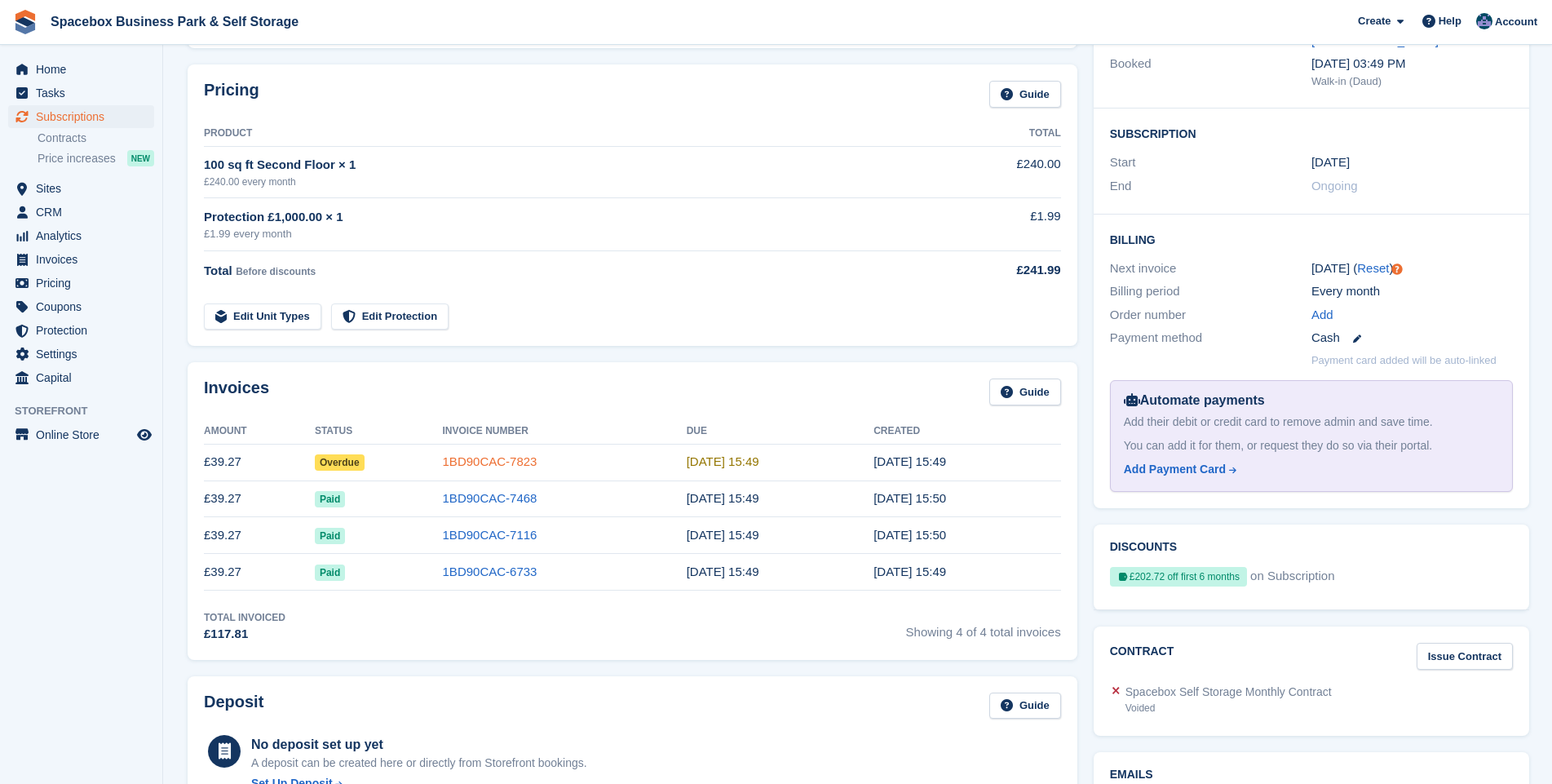
click at [481, 460] on link "1BD90CAC-7823" at bounding box center [490, 460] width 95 height 14
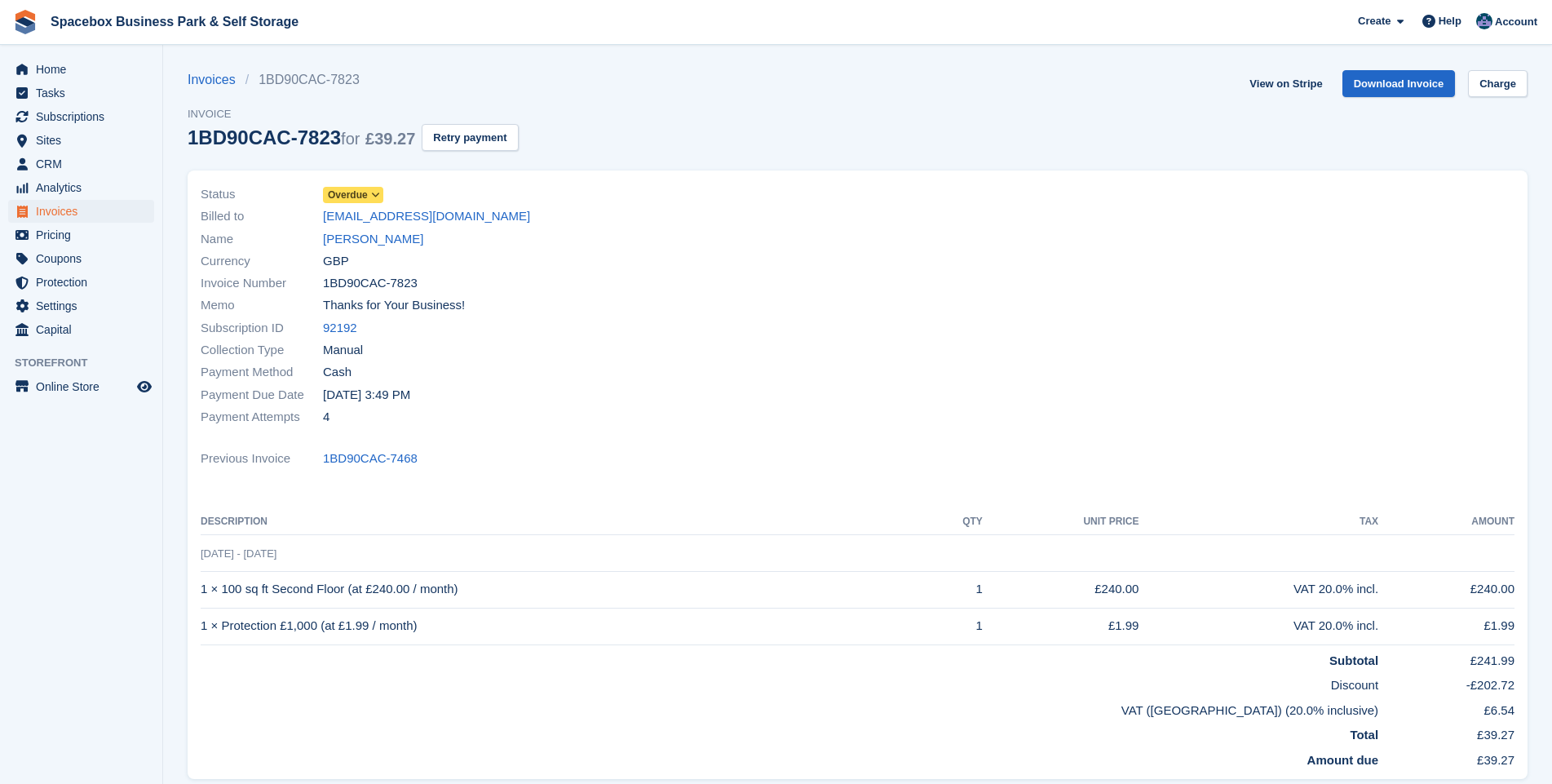
click at [372, 193] on icon at bounding box center [376, 195] width 9 height 10
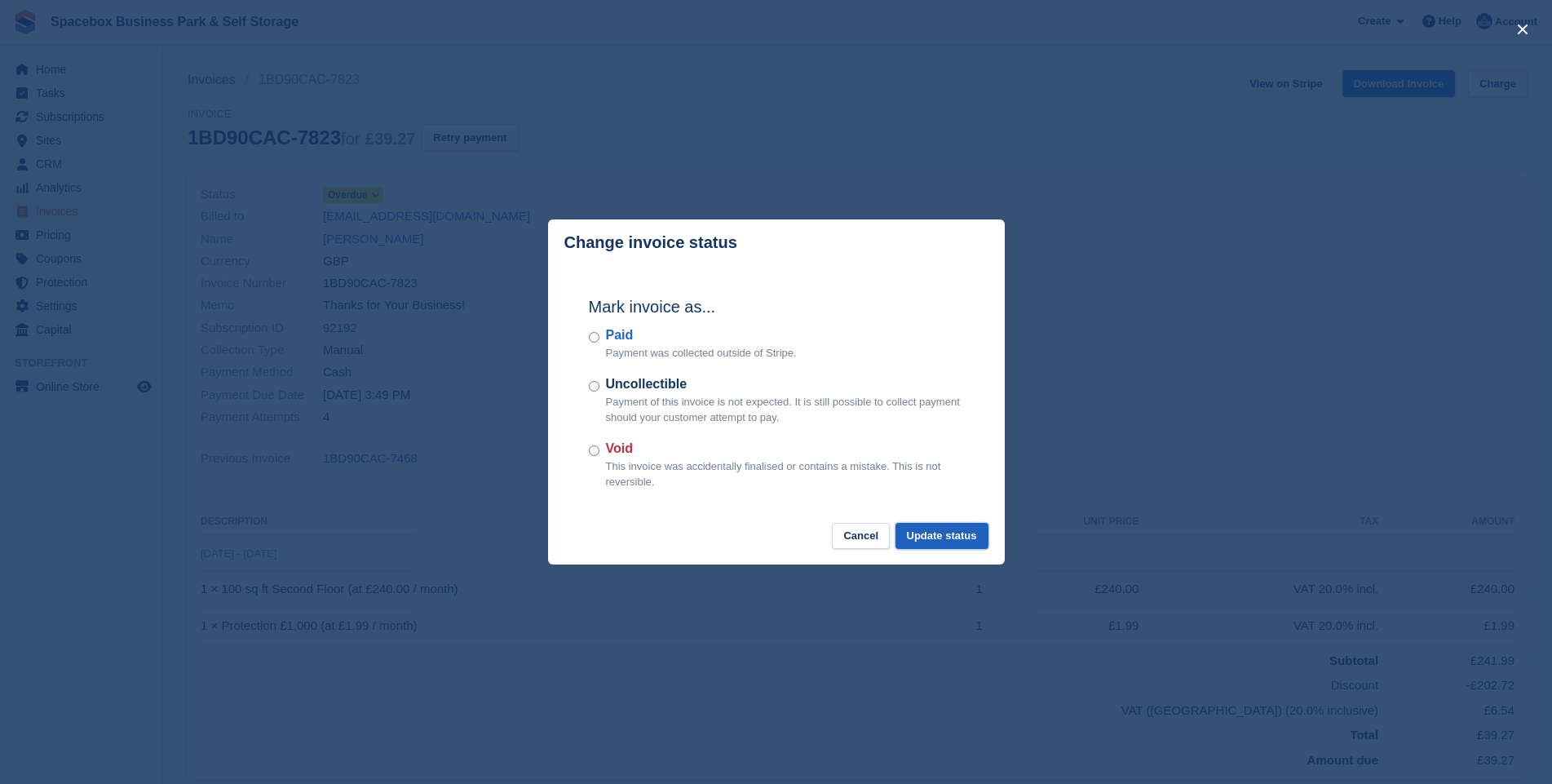
click at [954, 536] on button "Update status" at bounding box center [941, 536] width 93 height 27
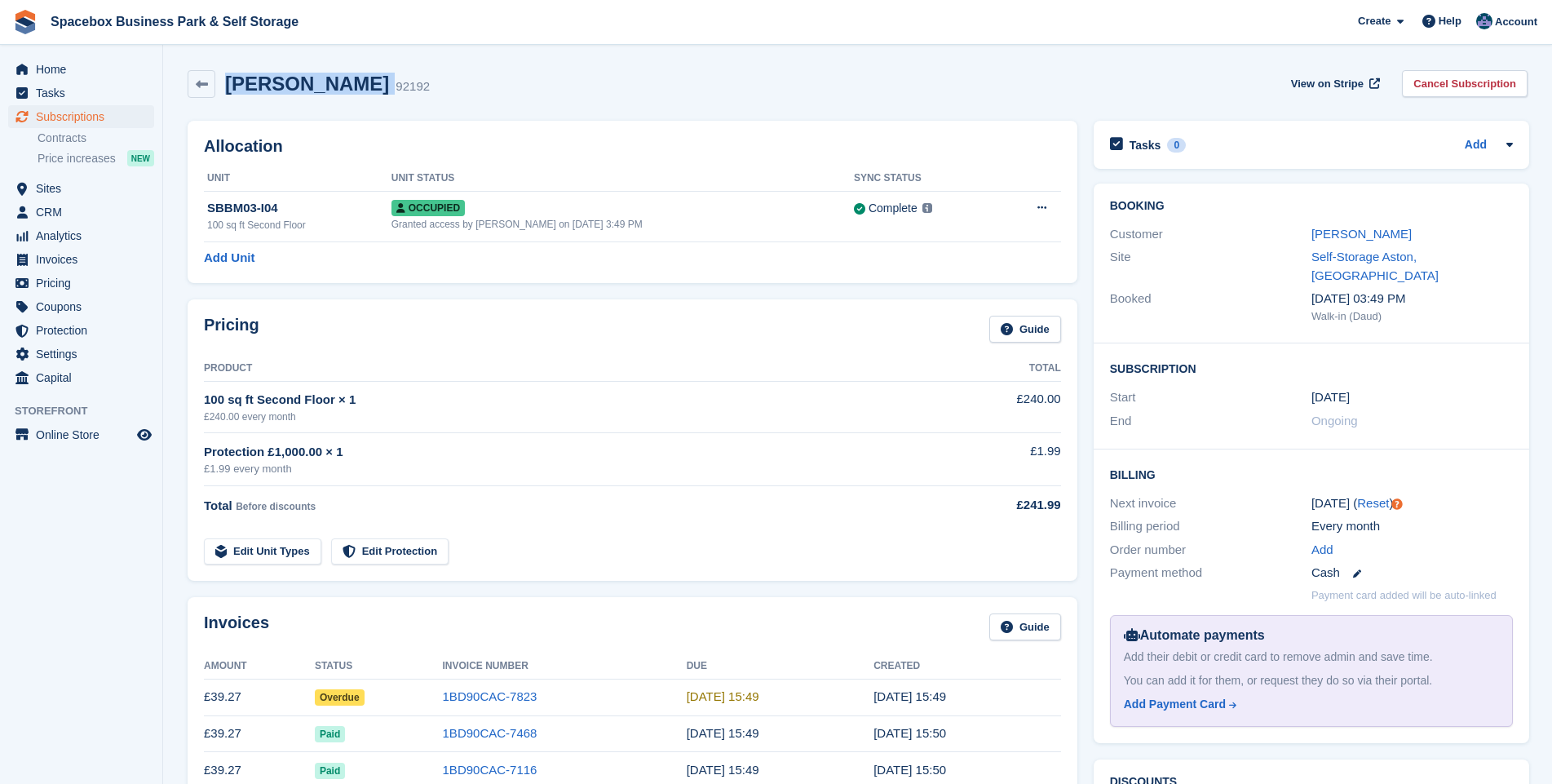
drag, startPoint x: 372, startPoint y: 86, endPoint x: 221, endPoint y: 85, distance: 151.0
click at [221, 85] on div "[PERSON_NAME] 92192" at bounding box center [322, 85] width 214 height 24
drag, startPoint x: 221, startPoint y: 85, endPoint x: 248, endPoint y: 82, distance: 27.2
copy div "[PERSON_NAME]"
